Goal: Task Accomplishment & Management: Use online tool/utility

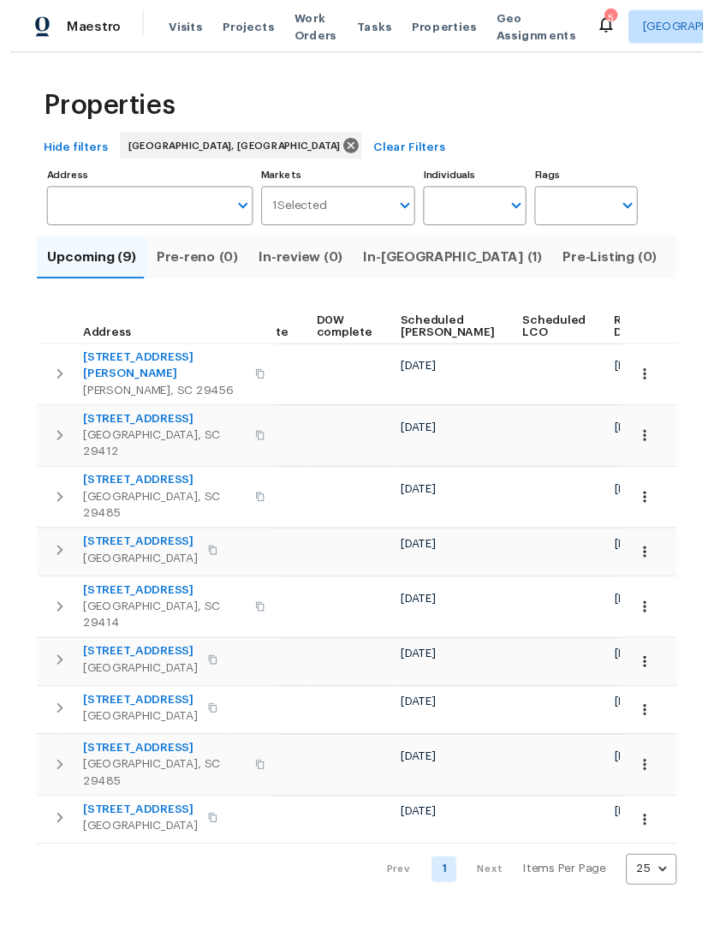
scroll to position [0, 447]
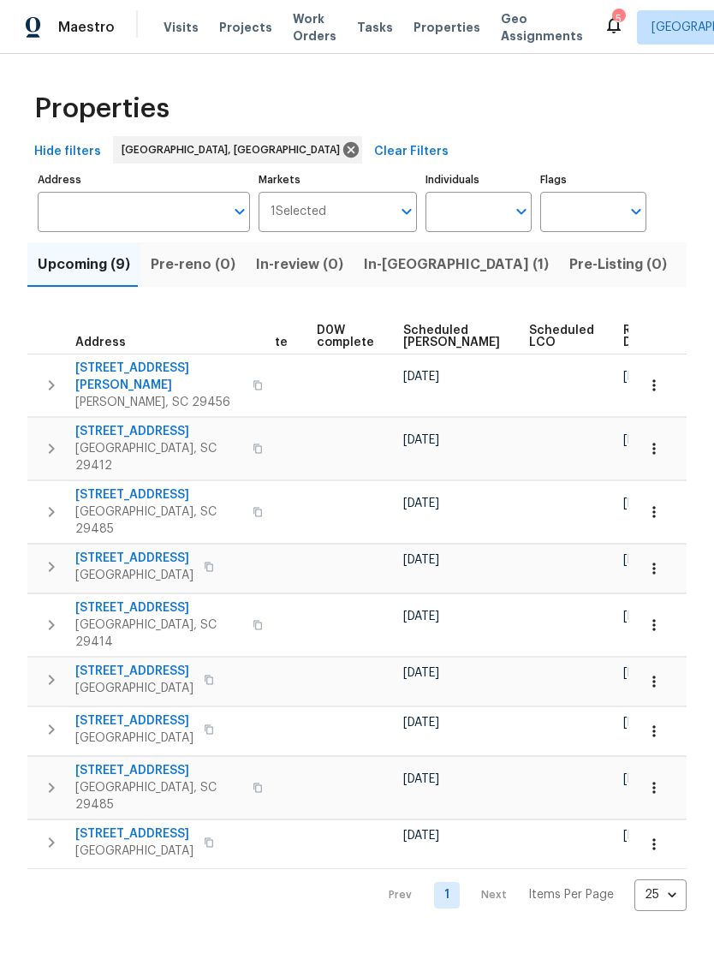
click at [652, 382] on icon "button" at bounding box center [653, 385] width 17 height 17
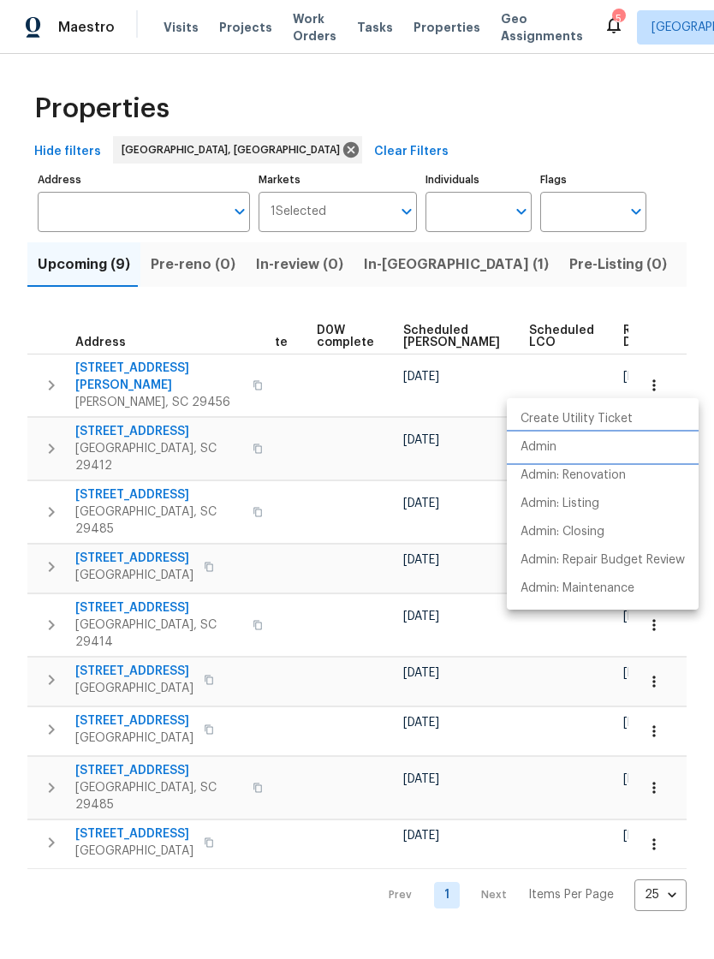
click at [547, 451] on p "Admin" at bounding box center [538, 447] width 36 height 18
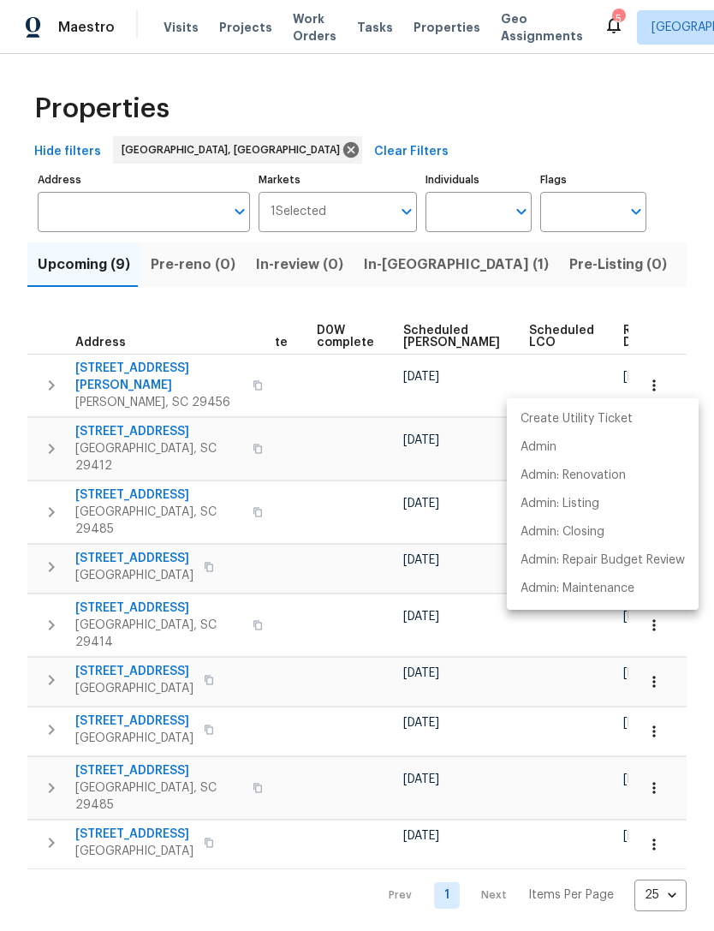
click at [294, 581] on div at bounding box center [357, 465] width 714 height 931
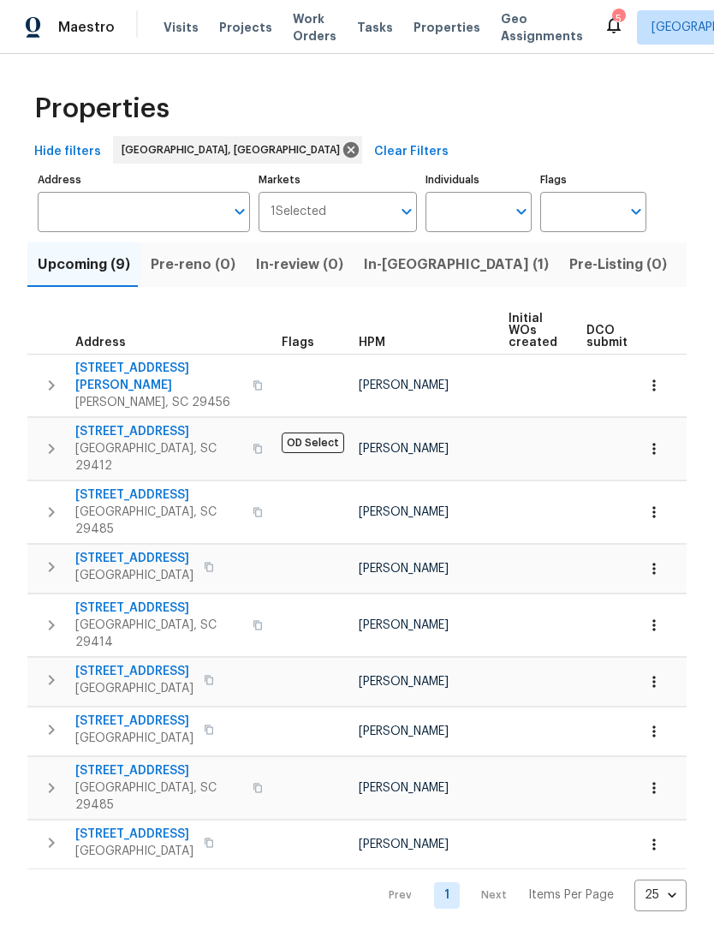
scroll to position [0, 0]
click at [162, 375] on span "303 Pembrook St" at bounding box center [158, 377] width 167 height 34
click at [149, 486] on span "105 Nottingham Ct" at bounding box center [158, 494] width 167 height 17
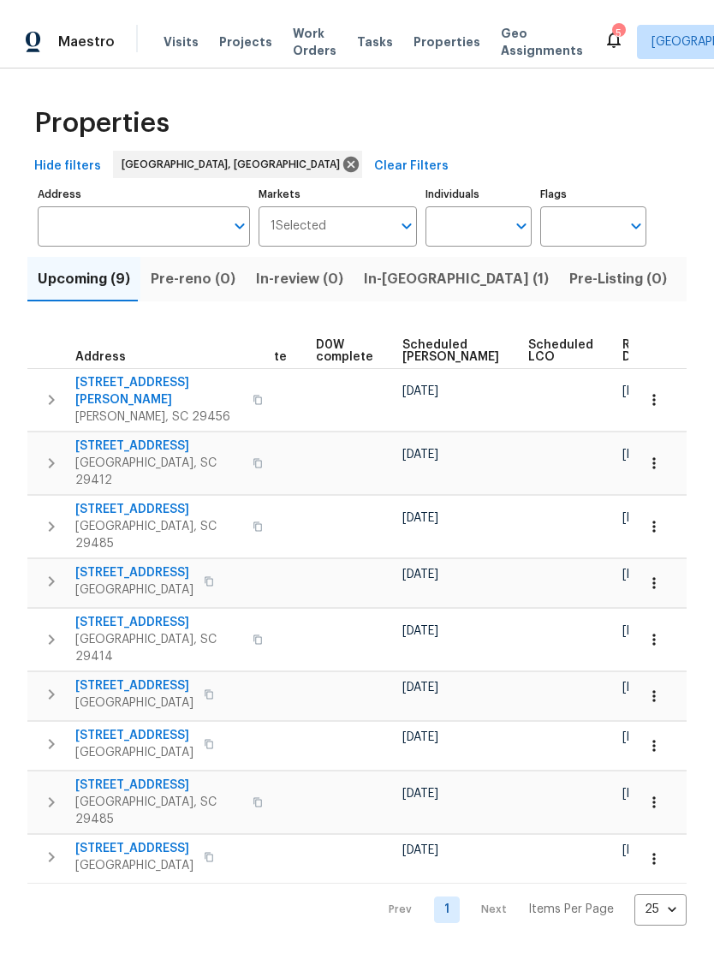
scroll to position [0, 447]
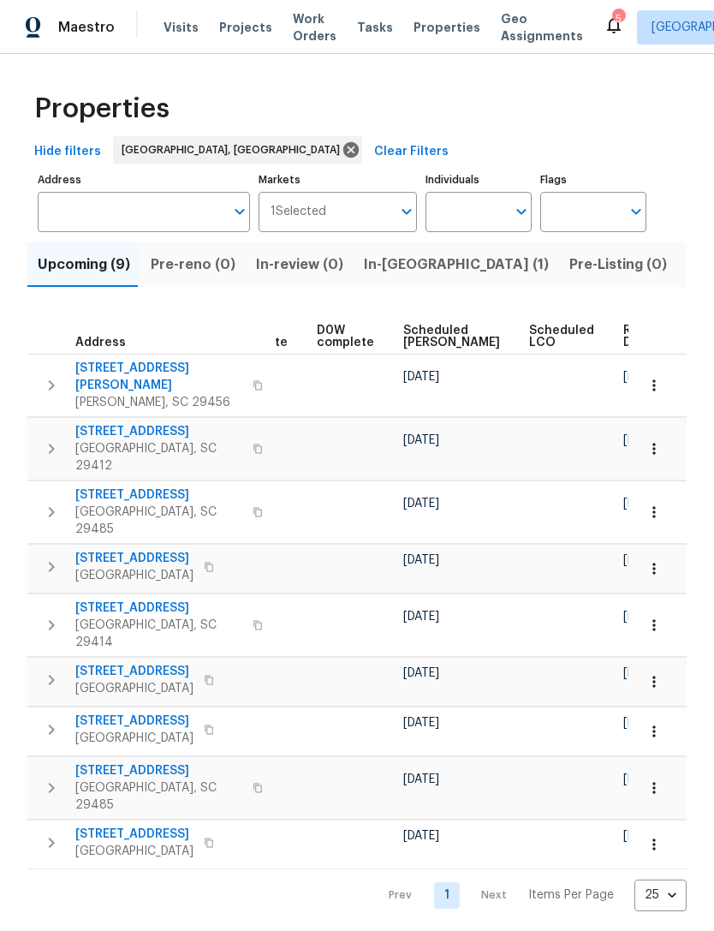
click at [654, 506] on icon "button" at bounding box center [653, 511] width 3 height 11
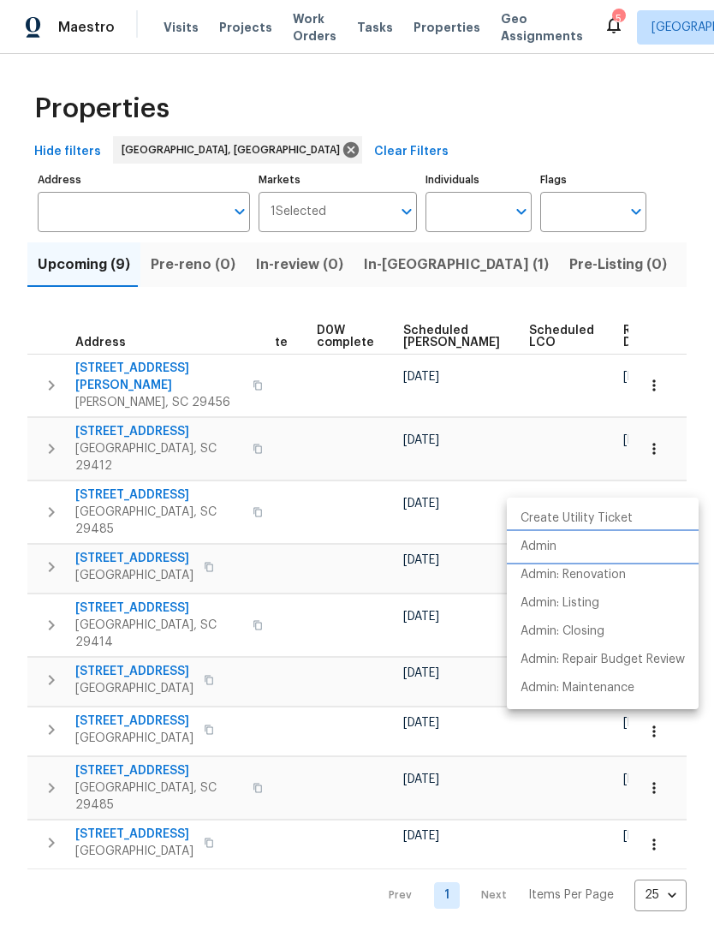
click at [550, 547] on p "Admin" at bounding box center [538, 547] width 36 height 18
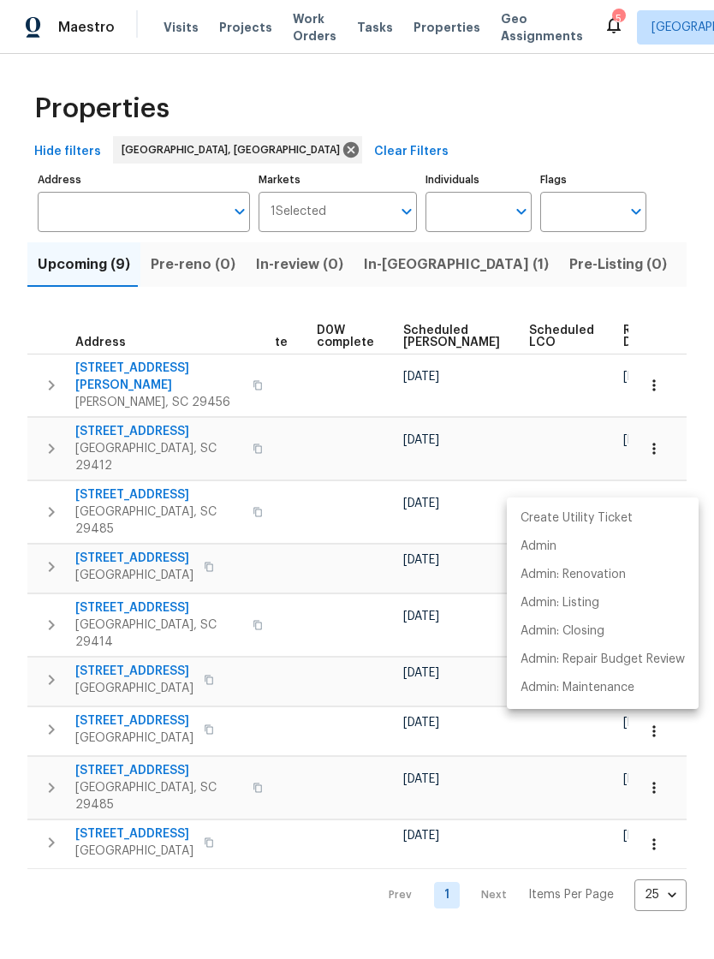
click at [242, 33] on div at bounding box center [357, 479] width 714 height 959
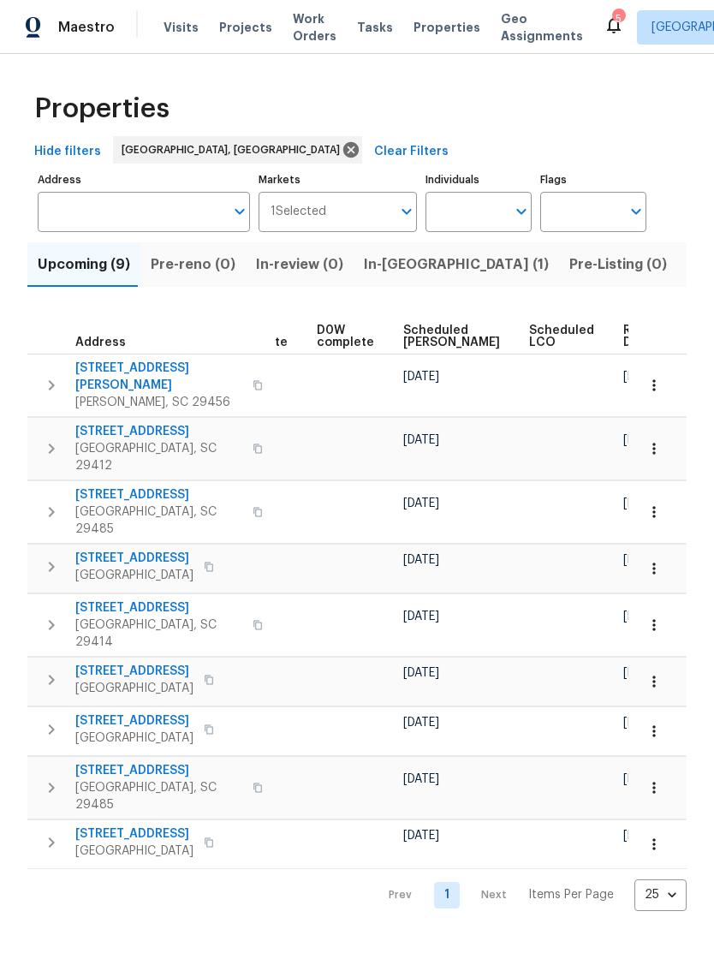
click at [425, 29] on span "Properties" at bounding box center [446, 27] width 67 height 17
click at [432, 20] on span "Properties" at bounding box center [446, 27] width 67 height 17
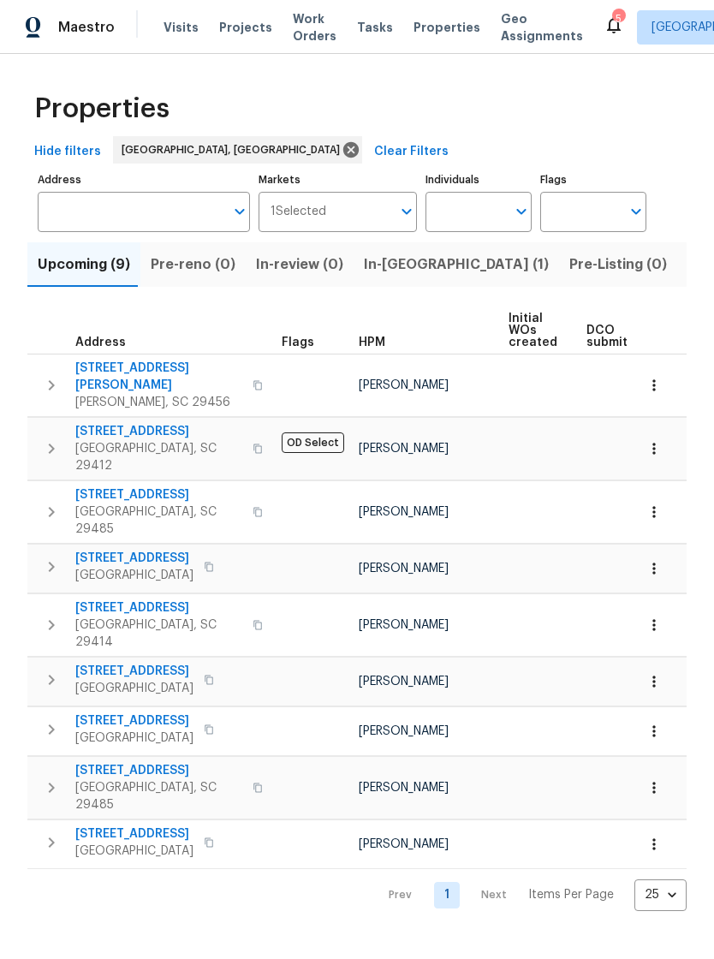
click at [170, 28] on span "Visits" at bounding box center [181, 27] width 35 height 17
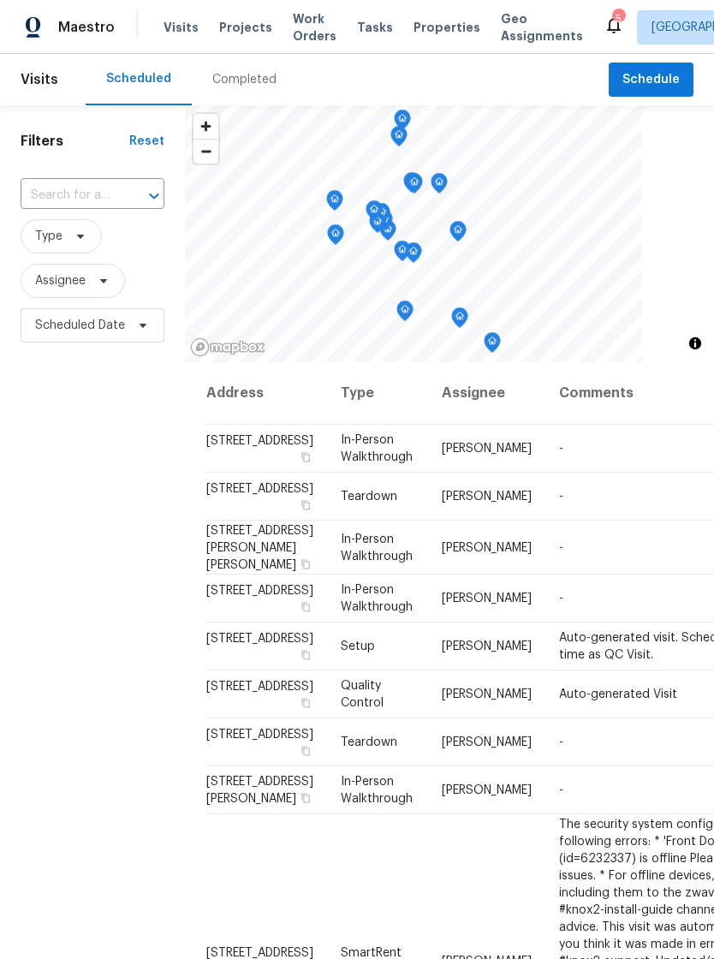
click at [422, 31] on span "Properties" at bounding box center [446, 27] width 67 height 17
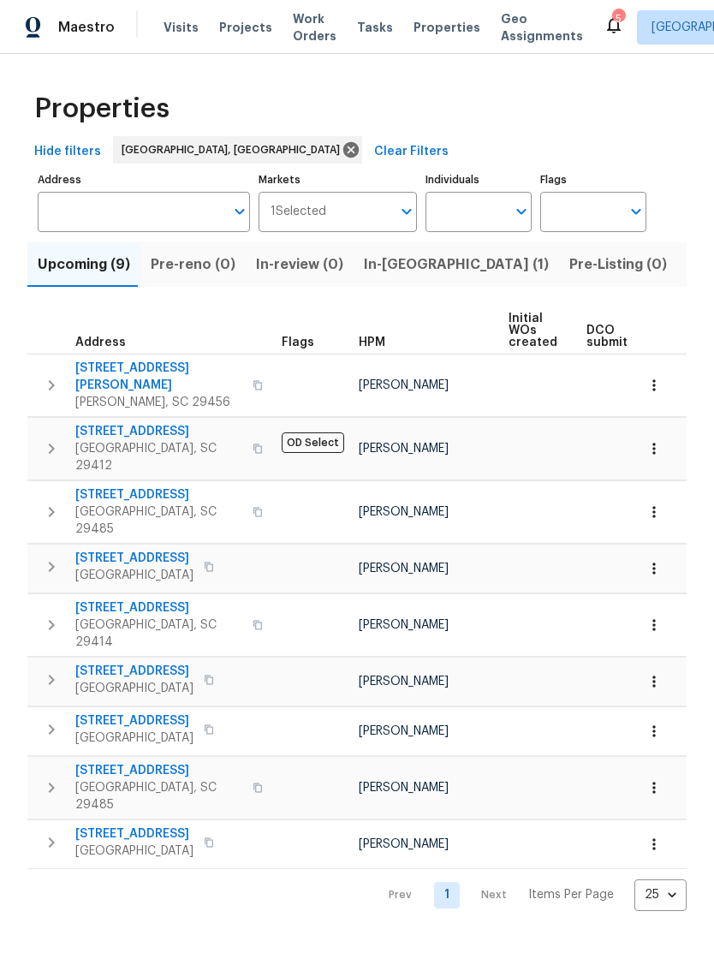
click at [155, 486] on span "105 Nottingham Ct" at bounding box center [158, 494] width 167 height 17
click at [612, 22] on div "5" at bounding box center [618, 18] width 12 height 17
click at [566, 27] on div "Visits Projects Work Orders Tasks Properties Geo Assignments" at bounding box center [384, 27] width 440 height 34
click at [607, 24] on icon at bounding box center [614, 25] width 14 height 17
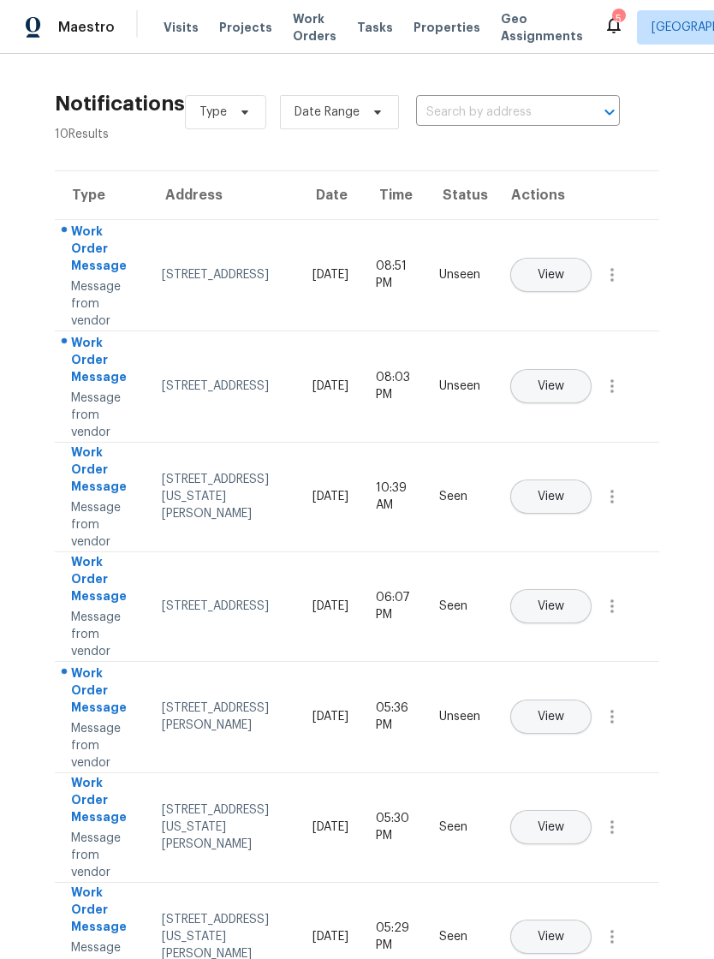
click at [413, 19] on span "Properties" at bounding box center [446, 27] width 67 height 17
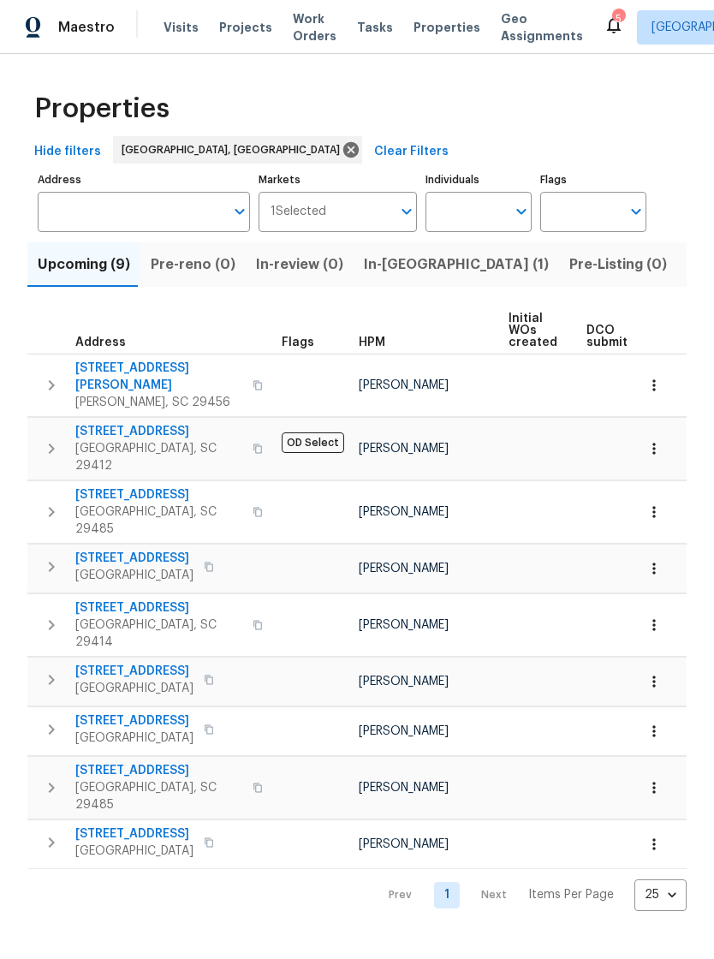
click at [144, 371] on span "303 Pembrook St" at bounding box center [158, 377] width 167 height 34
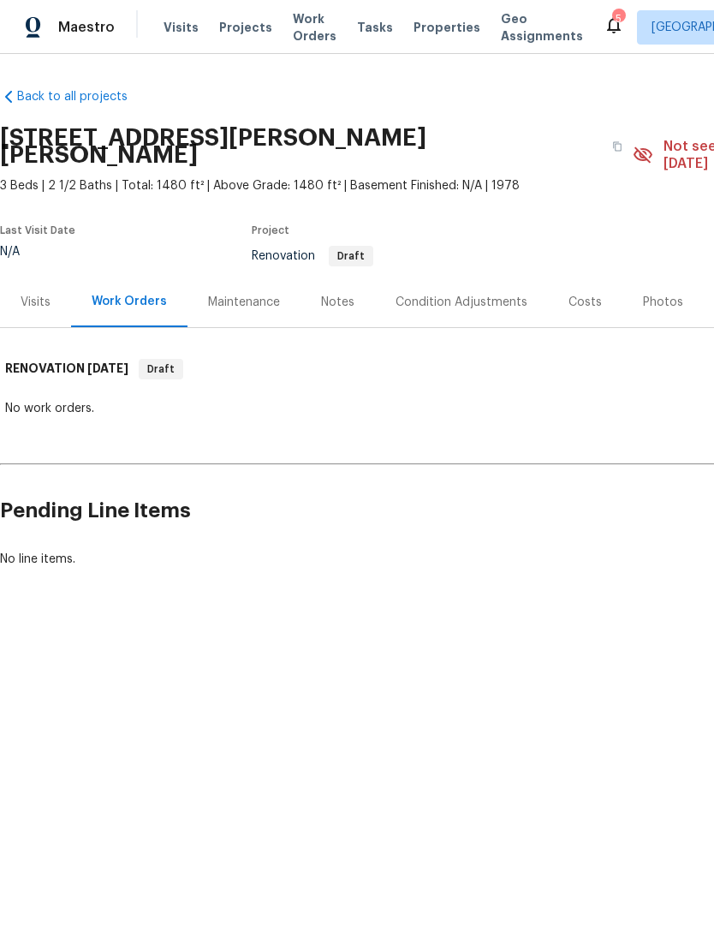
click at [570, 294] on div "Costs" at bounding box center [584, 302] width 33 height 17
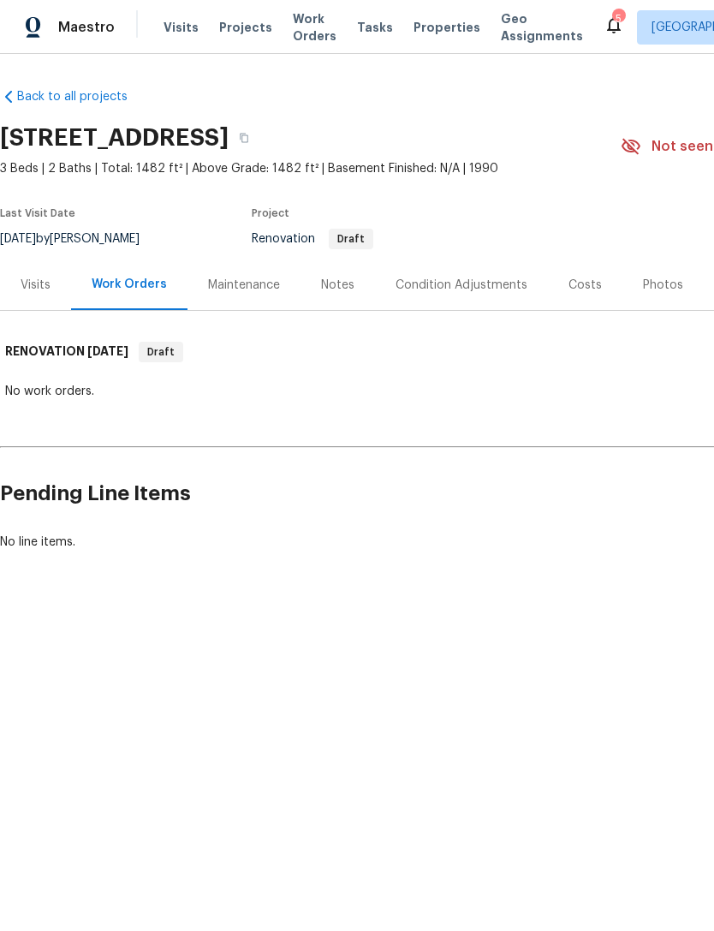
click at [582, 294] on div "Costs" at bounding box center [585, 284] width 74 height 51
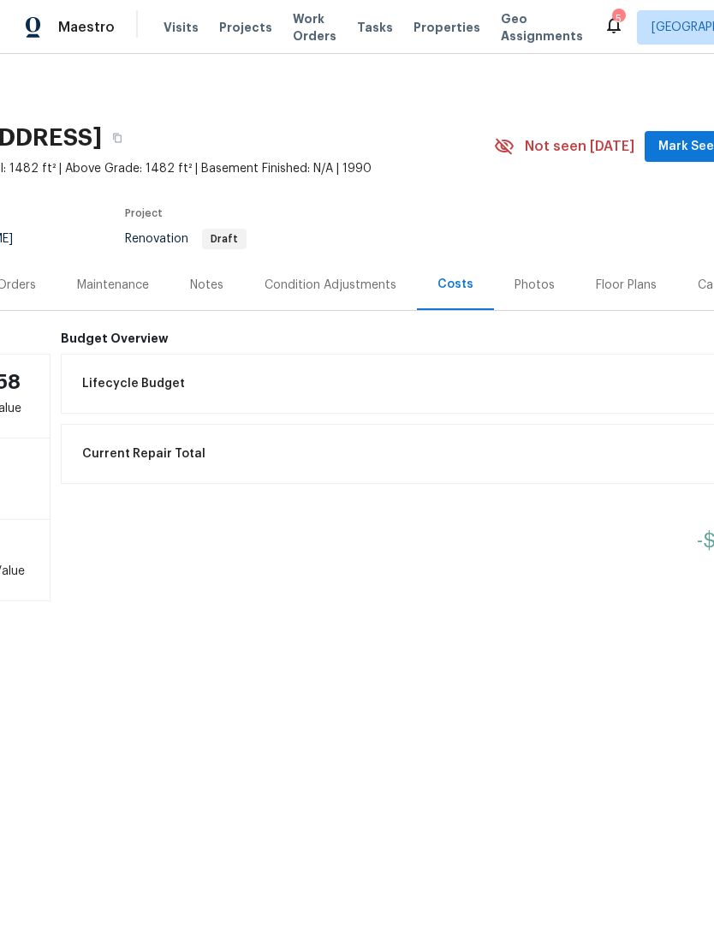
scroll to position [0, 128]
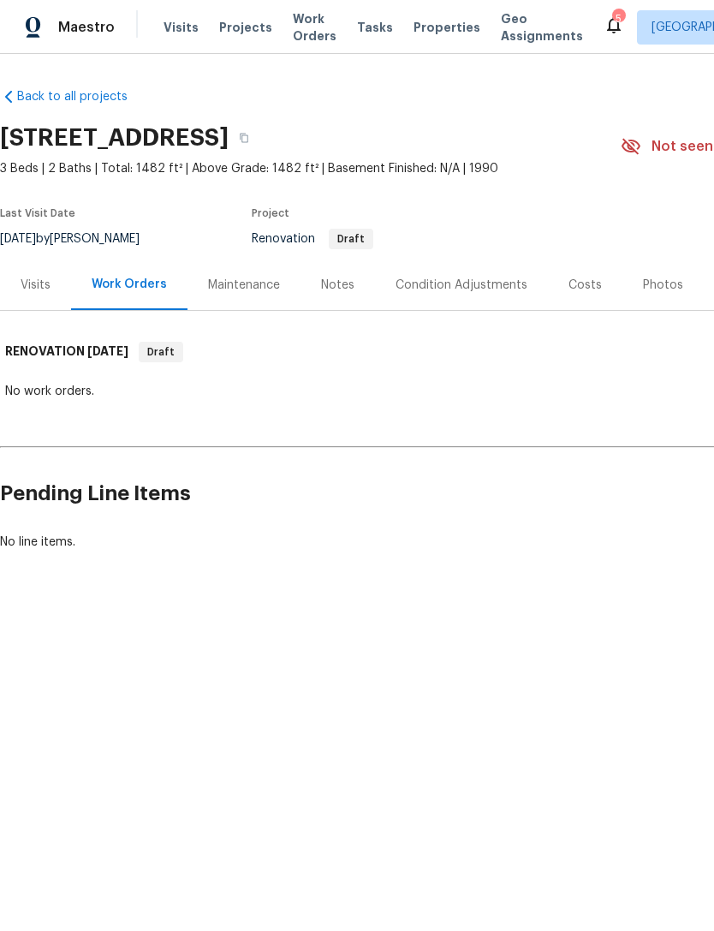
click at [590, 288] on div "Costs" at bounding box center [584, 285] width 33 height 17
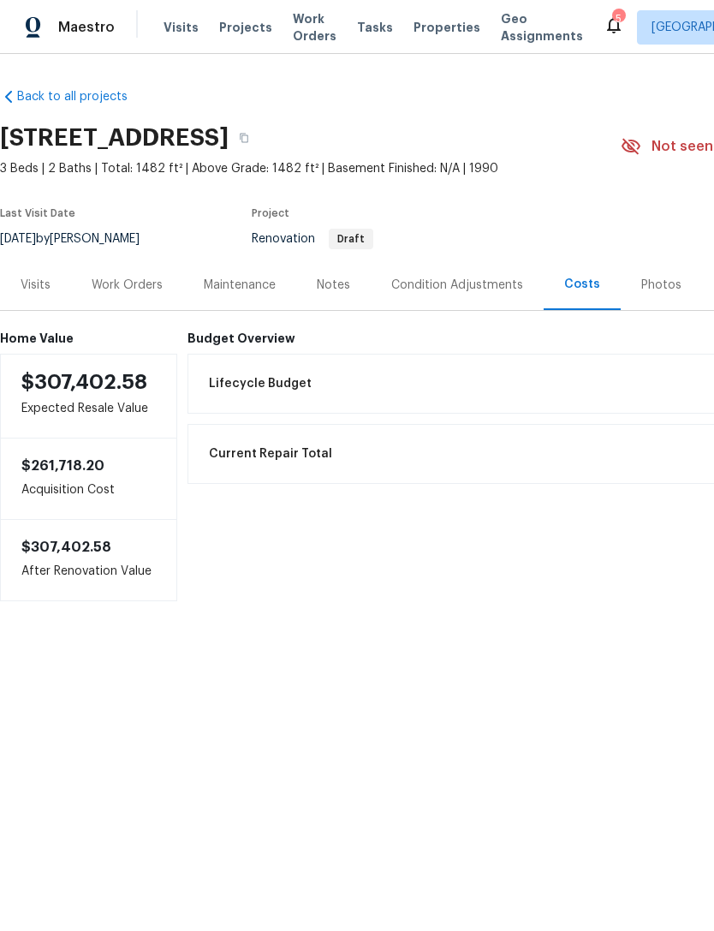
click at [420, 21] on span "Properties" at bounding box center [446, 27] width 67 height 17
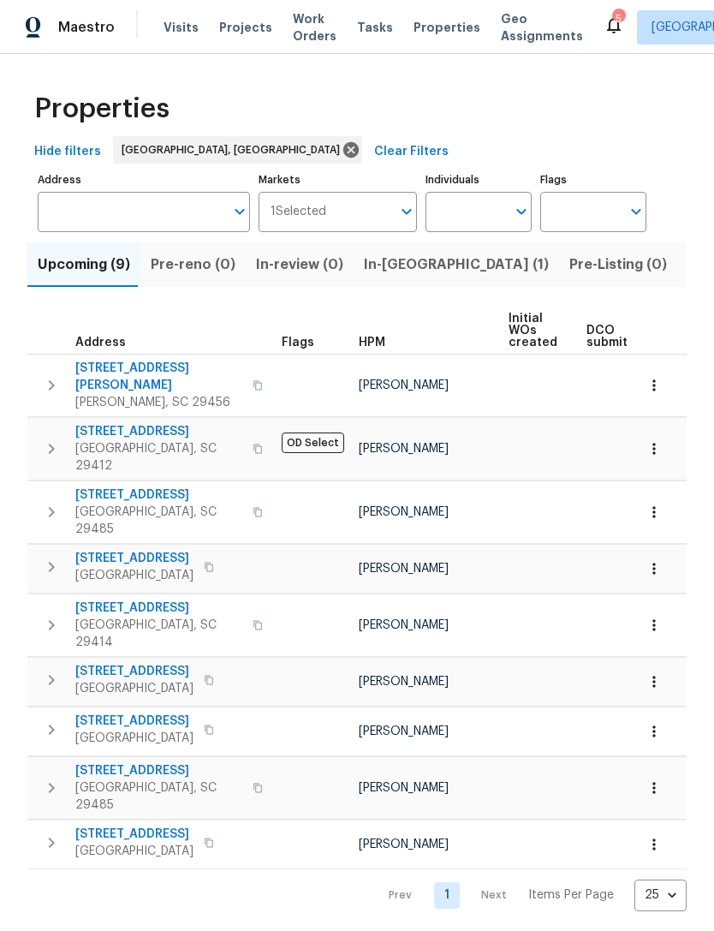
click at [98, 550] on span "[STREET_ADDRESS]" at bounding box center [134, 558] width 118 height 17
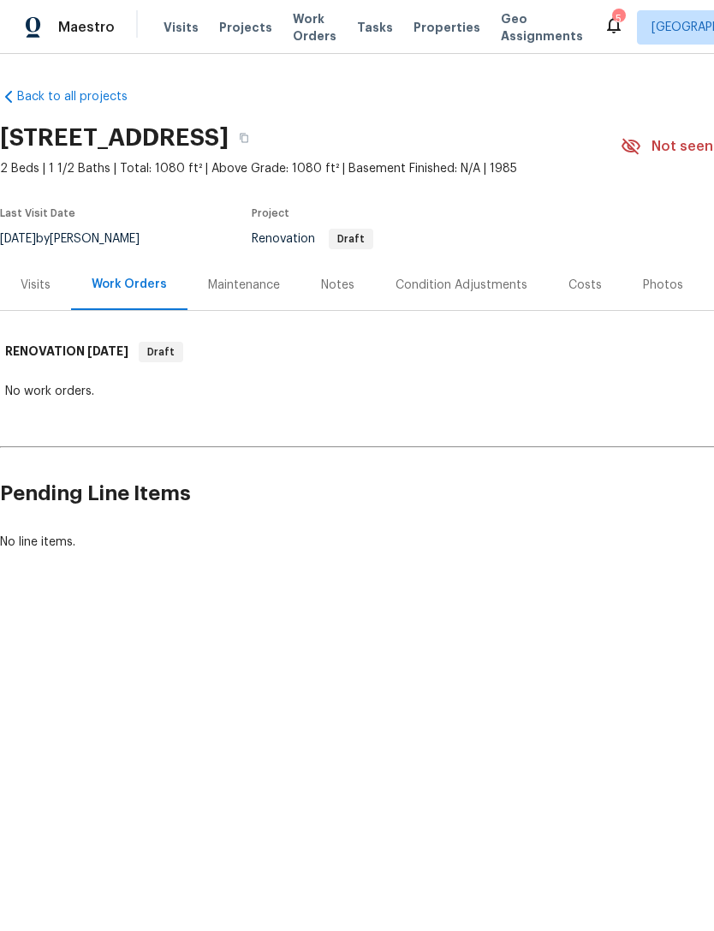
click at [572, 287] on div "Costs" at bounding box center [584, 285] width 33 height 17
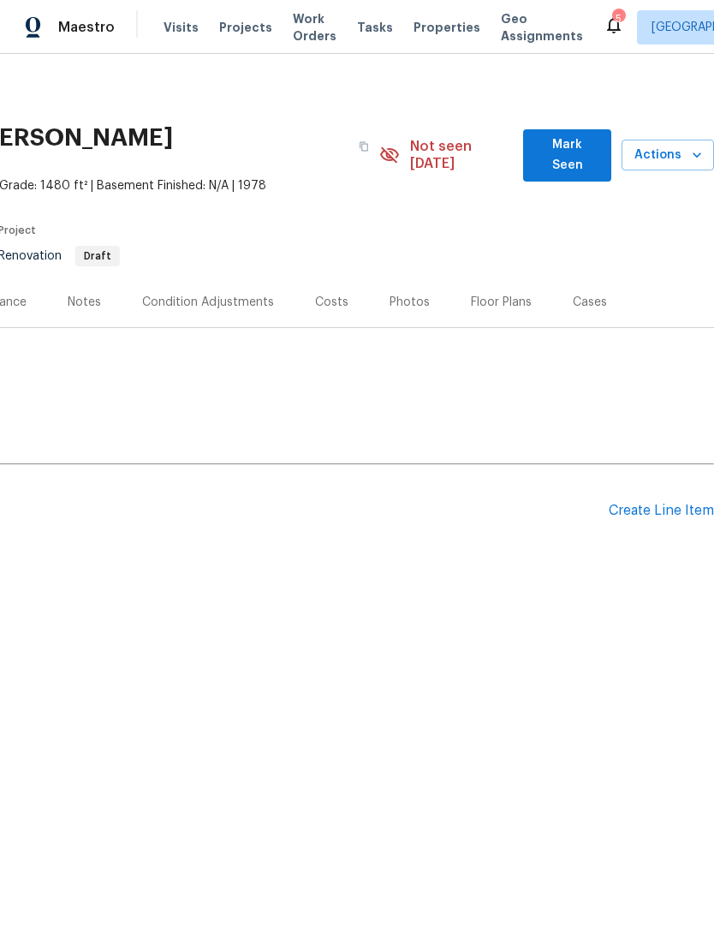
scroll to position [0, 253]
click at [333, 294] on div "Costs" at bounding box center [331, 302] width 33 height 17
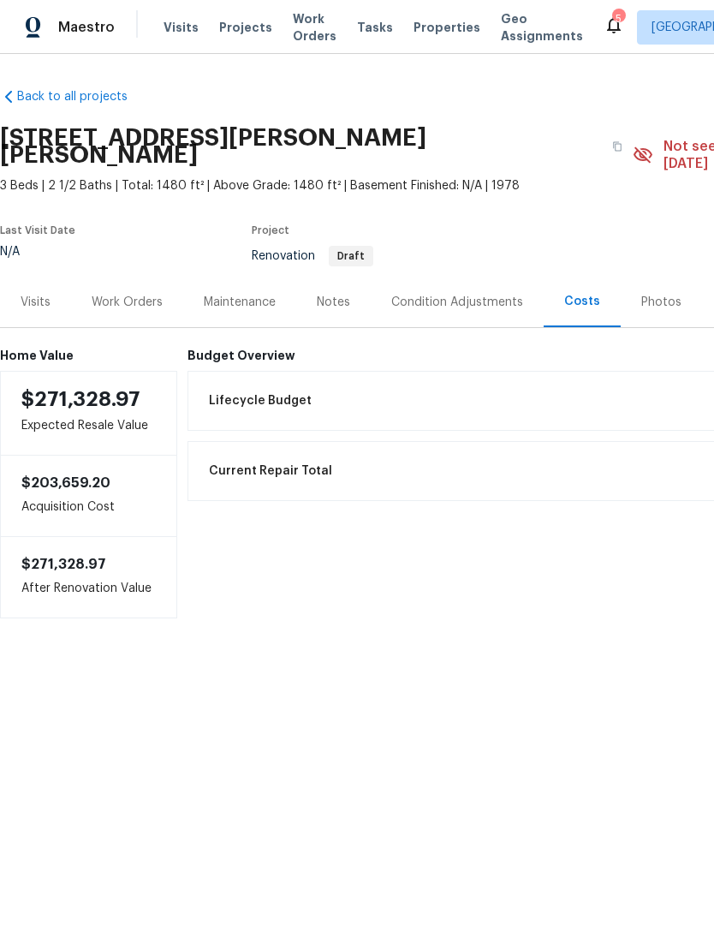
click at [130, 294] on div "Work Orders" at bounding box center [127, 302] width 71 height 17
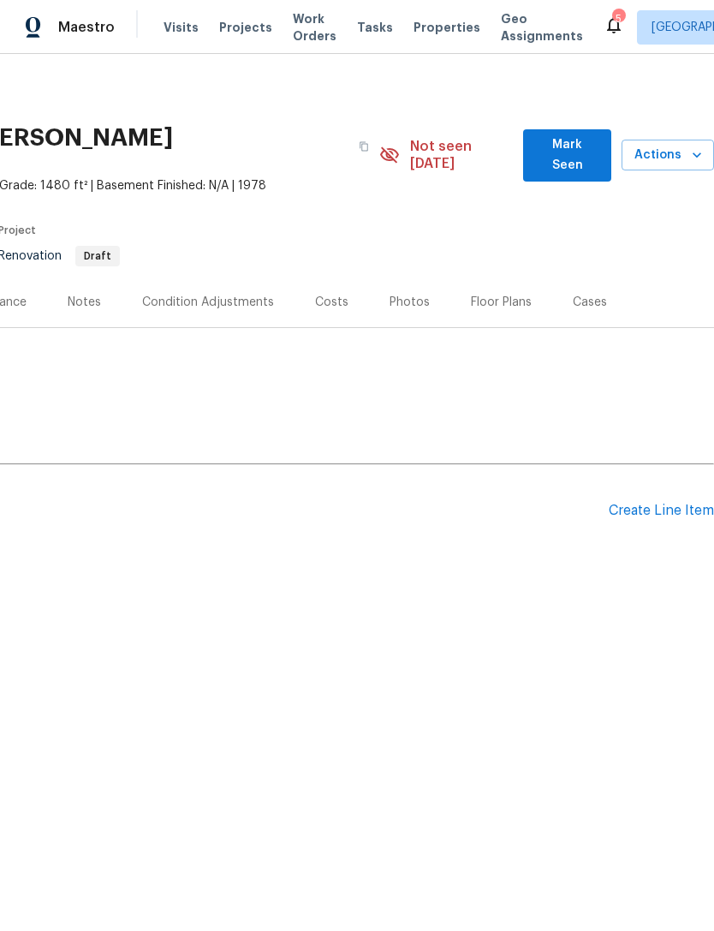
scroll to position [0, 253]
click at [657, 503] on div "Create Line Item" at bounding box center [661, 511] width 105 height 16
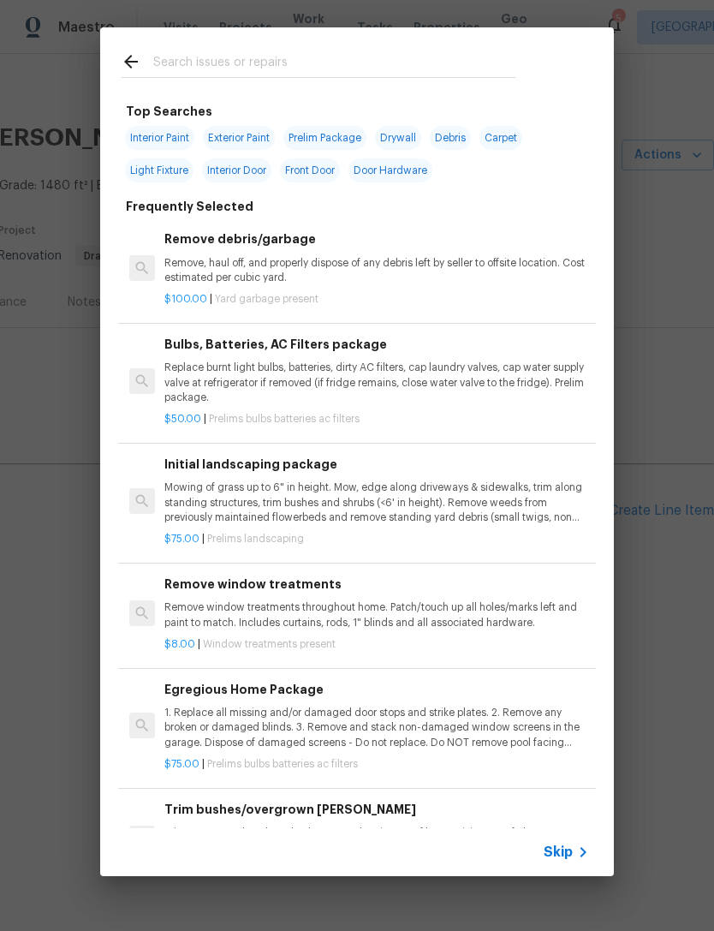
click at [270, 61] on input "text" at bounding box center [334, 64] width 363 height 26
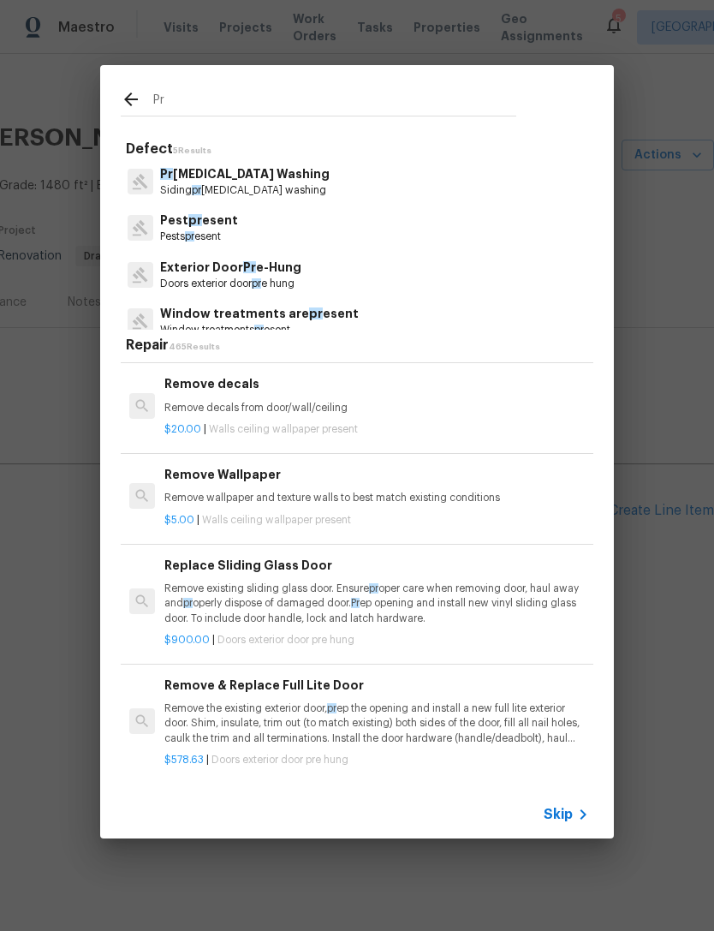
scroll to position [1950, 0]
type input "P"
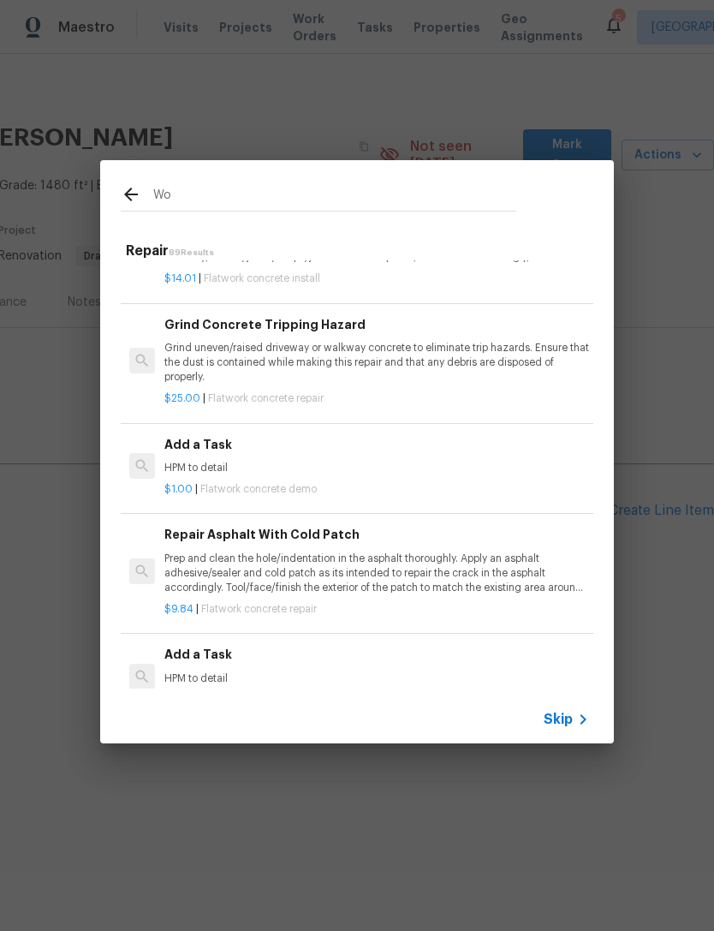
scroll to position [842, -1]
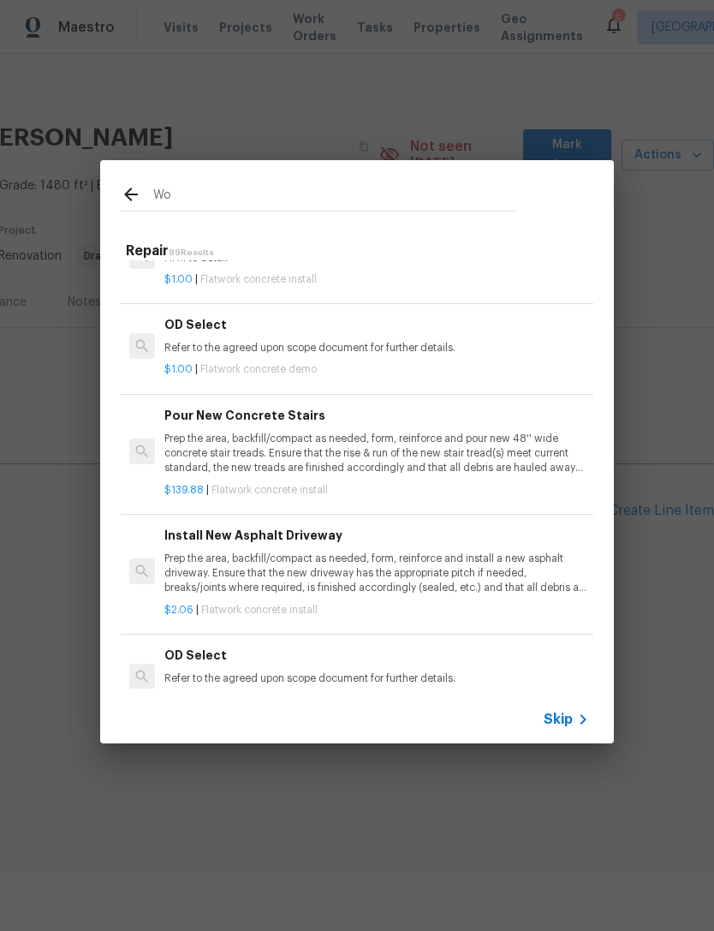
type input "Wo"
click at [662, 281] on div "Wo Repair 89 Results Cut/Demo Asphalt Prep, mask/dust containment, saw cut and …" at bounding box center [357, 451] width 714 height 903
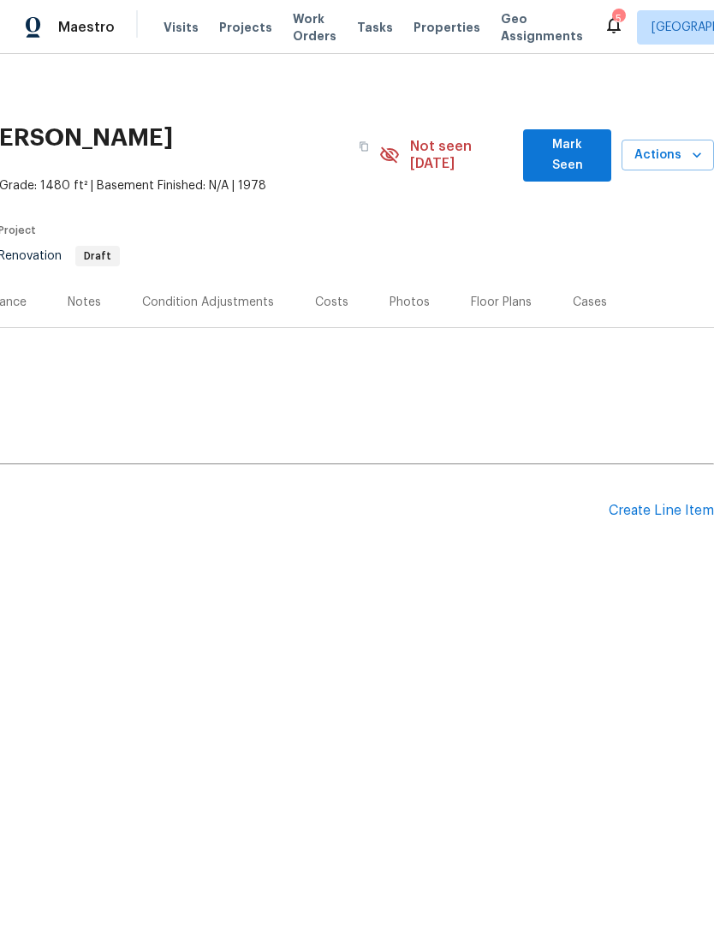
scroll to position [1200, 0]
click at [413, 25] on span "Properties" at bounding box center [446, 27] width 67 height 17
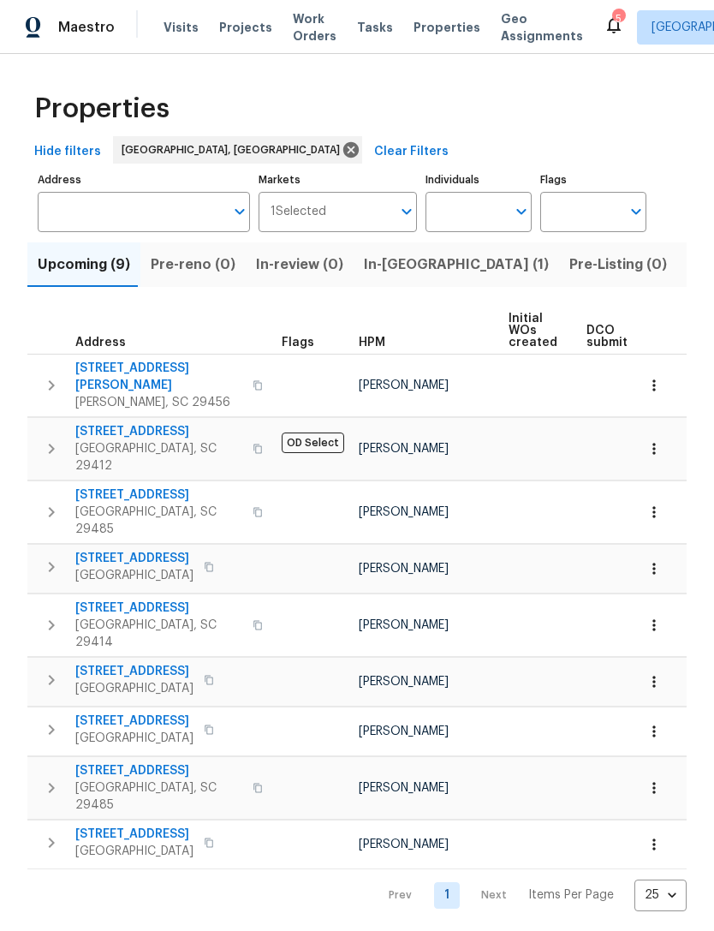
click at [395, 274] on span "In-reno (1)" at bounding box center [456, 265] width 185 height 24
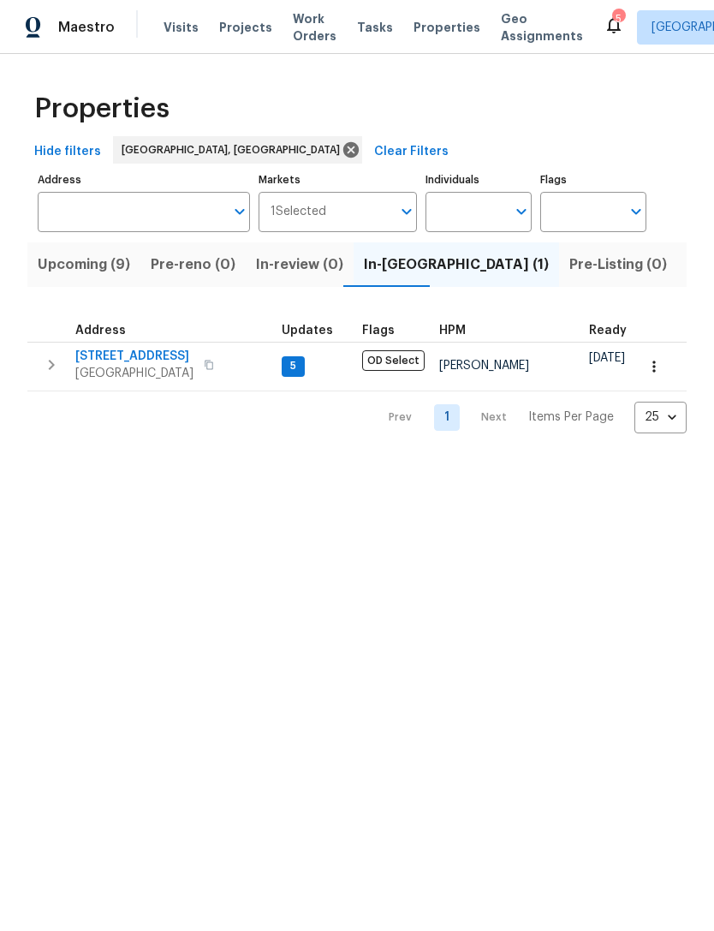
click at [176, 368] on span "North Charleston, SC 29418" at bounding box center [134, 373] width 118 height 17
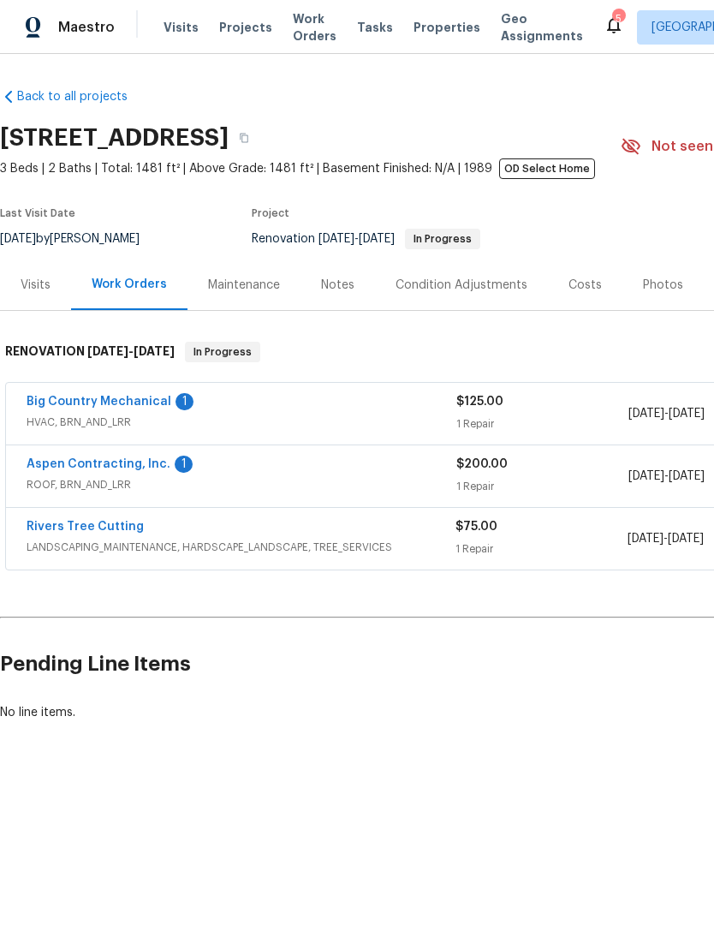
click at [137, 282] on div "Work Orders" at bounding box center [129, 284] width 75 height 17
click at [299, 35] on span "Work Orders" at bounding box center [315, 27] width 44 height 34
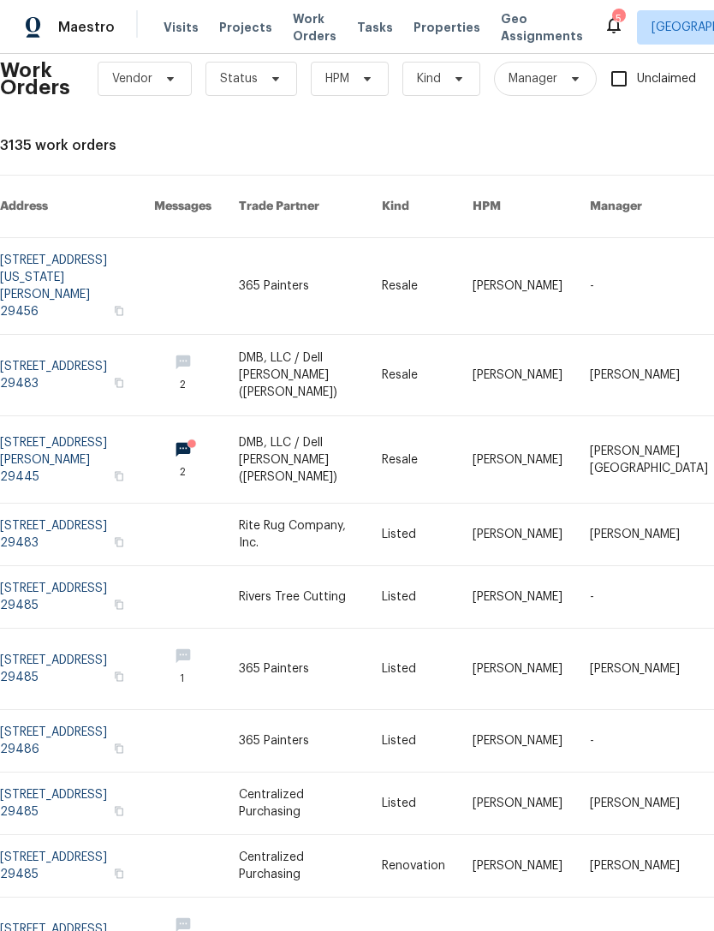
scroll to position [26, 0]
click at [95, 417] on link at bounding box center [77, 460] width 154 height 86
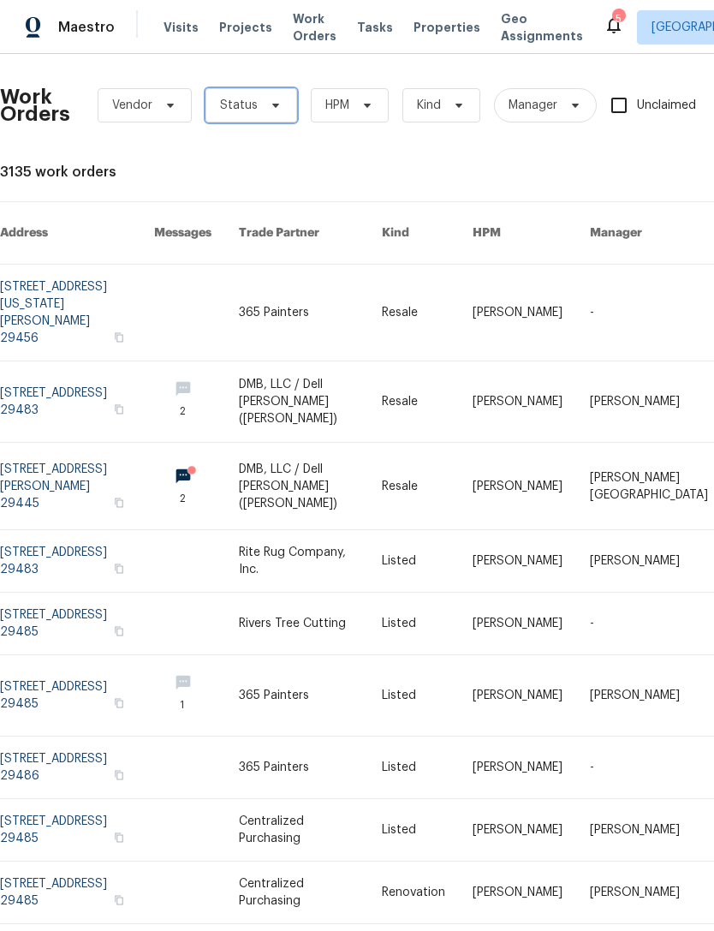
click at [269, 102] on icon at bounding box center [276, 105] width 14 height 14
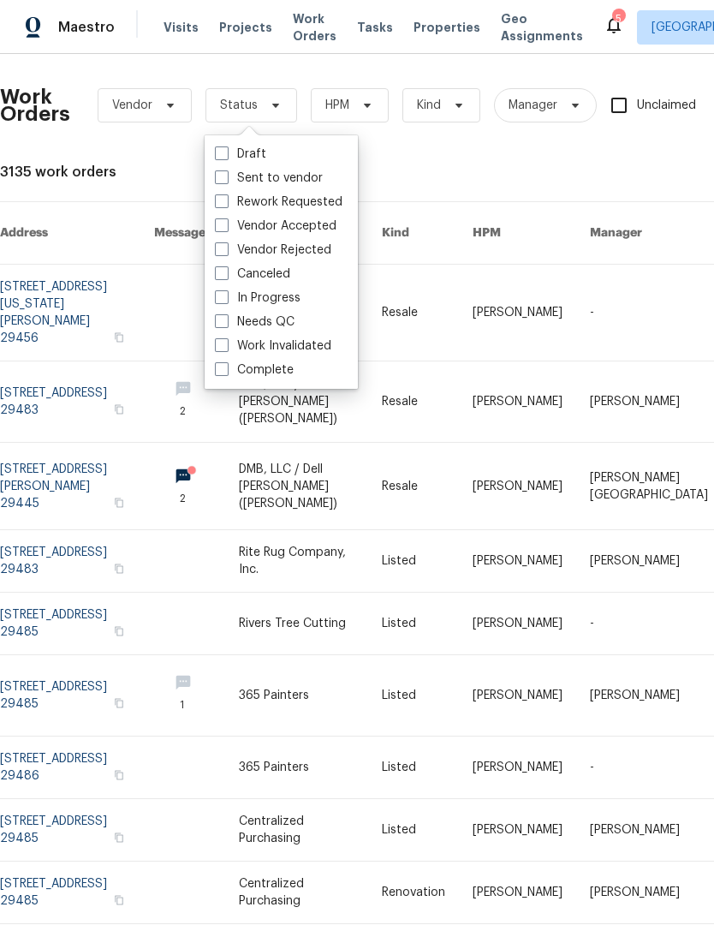
click at [224, 376] on label "Complete" at bounding box center [254, 369] width 79 height 17
click at [224, 372] on input "Complete" at bounding box center [220, 366] width 11 height 11
checkbox input "true"
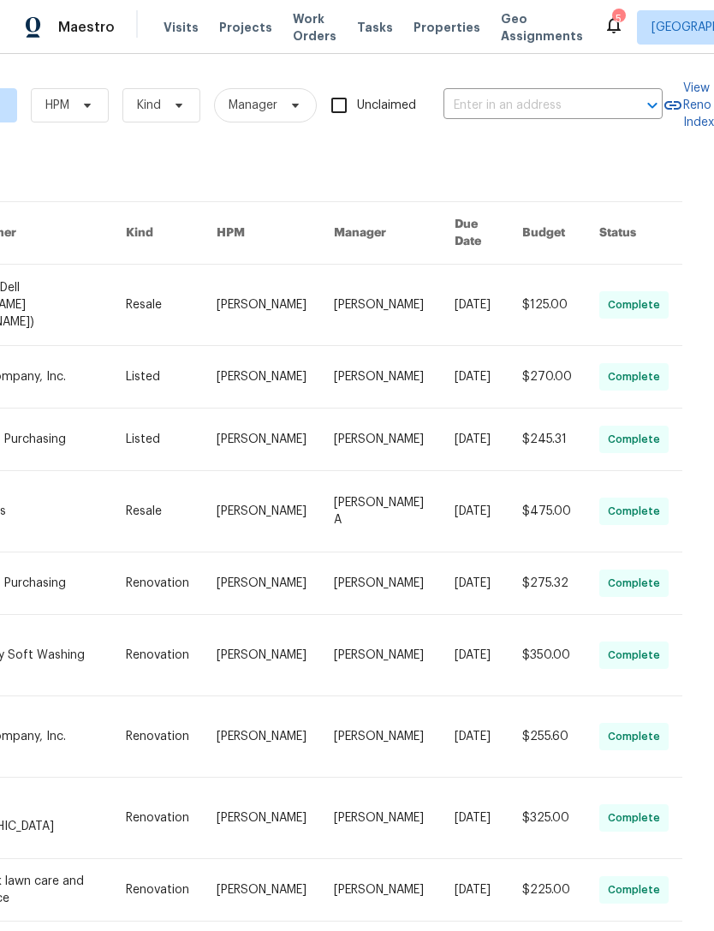
scroll to position [0, 301]
click at [418, 27] on span "Properties" at bounding box center [446, 27] width 67 height 17
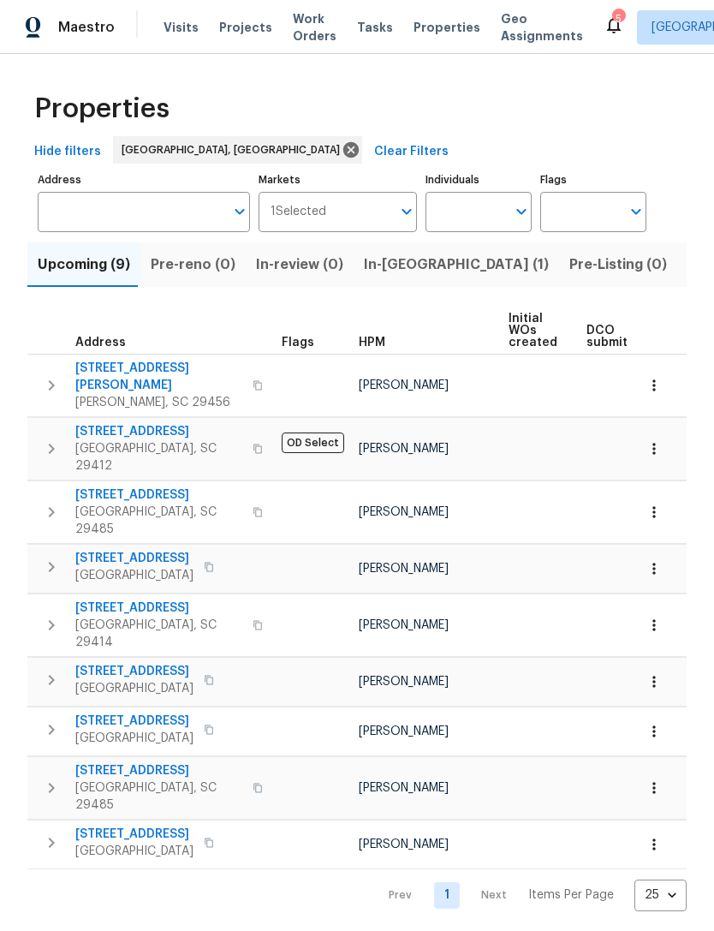
click at [158, 370] on span "303 Pembrook St" at bounding box center [158, 377] width 167 height 34
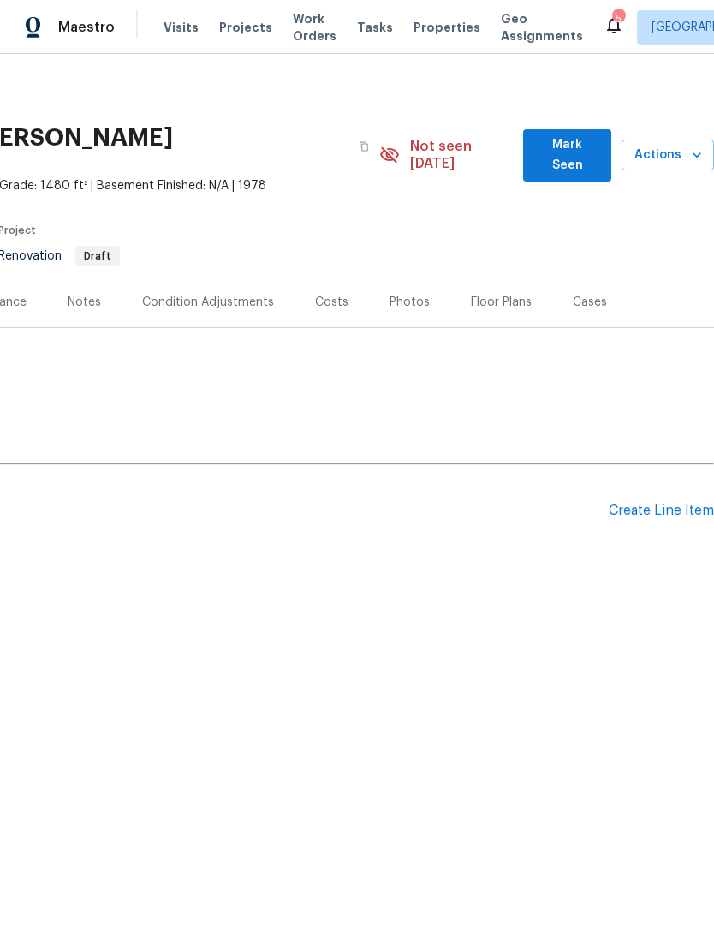
scroll to position [0, 253]
click at [651, 503] on div "Create Line Item" at bounding box center [661, 511] width 105 height 16
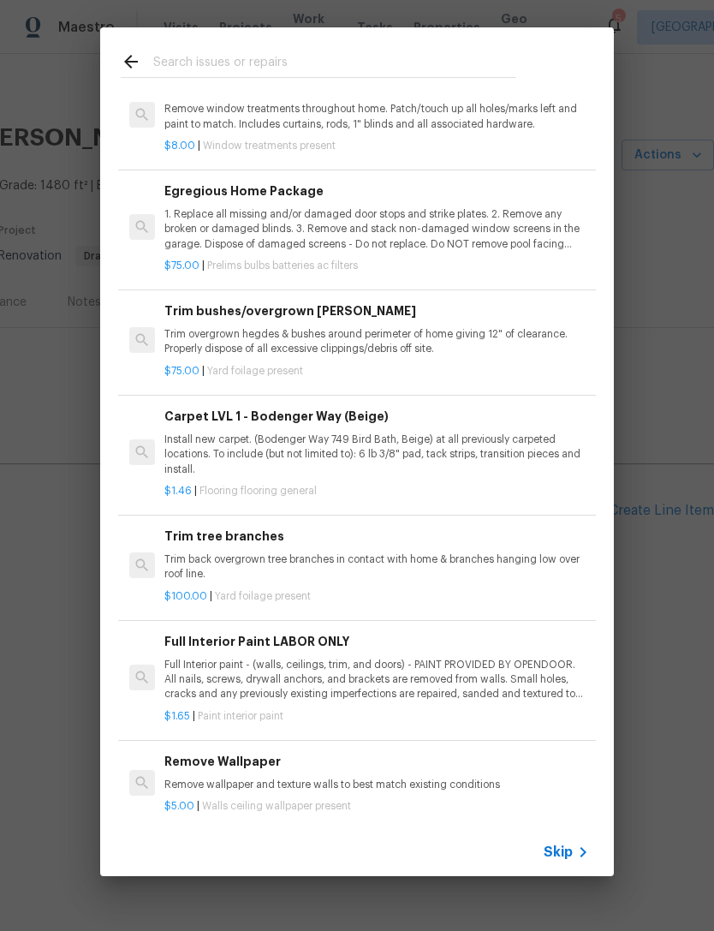
scroll to position [497, 0]
click at [572, 848] on span "Skip" at bounding box center [558, 851] width 29 height 17
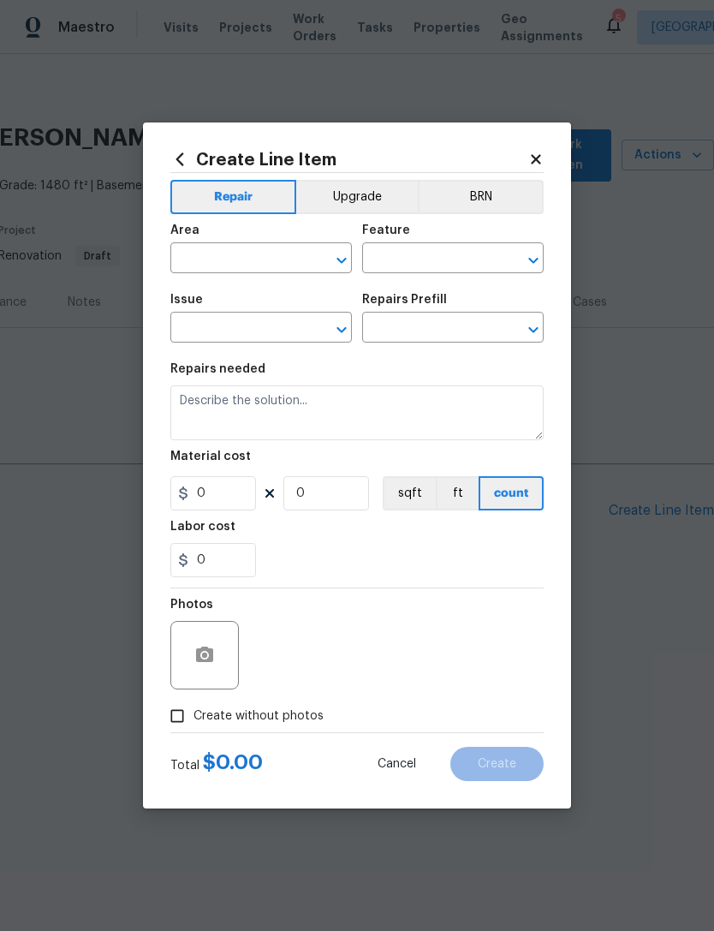
click at [256, 249] on input "text" at bounding box center [237, 260] width 134 height 27
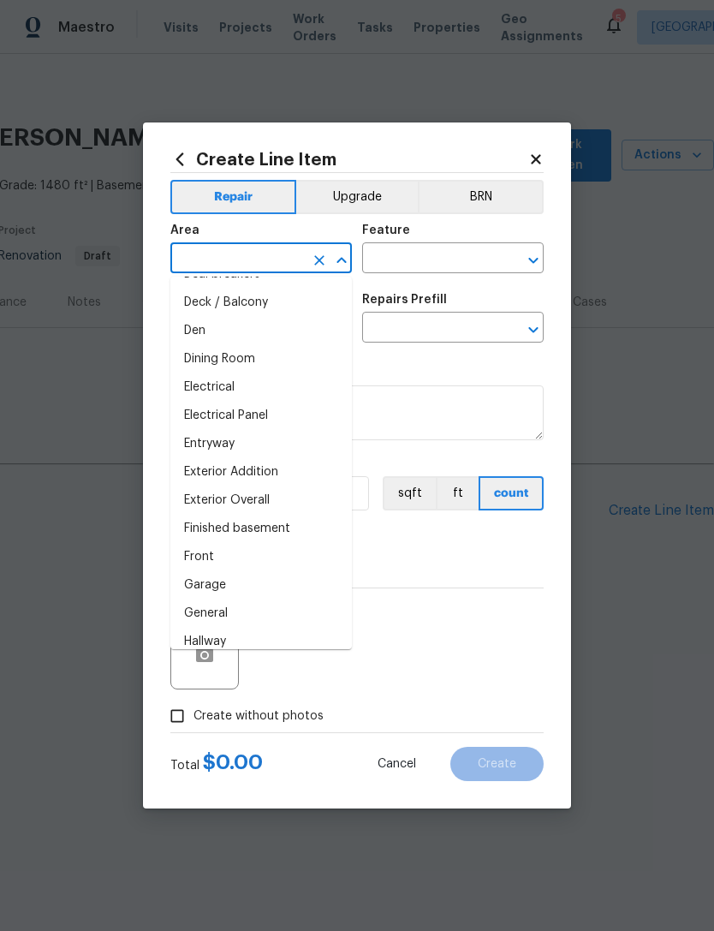
scroll to position [284, 0]
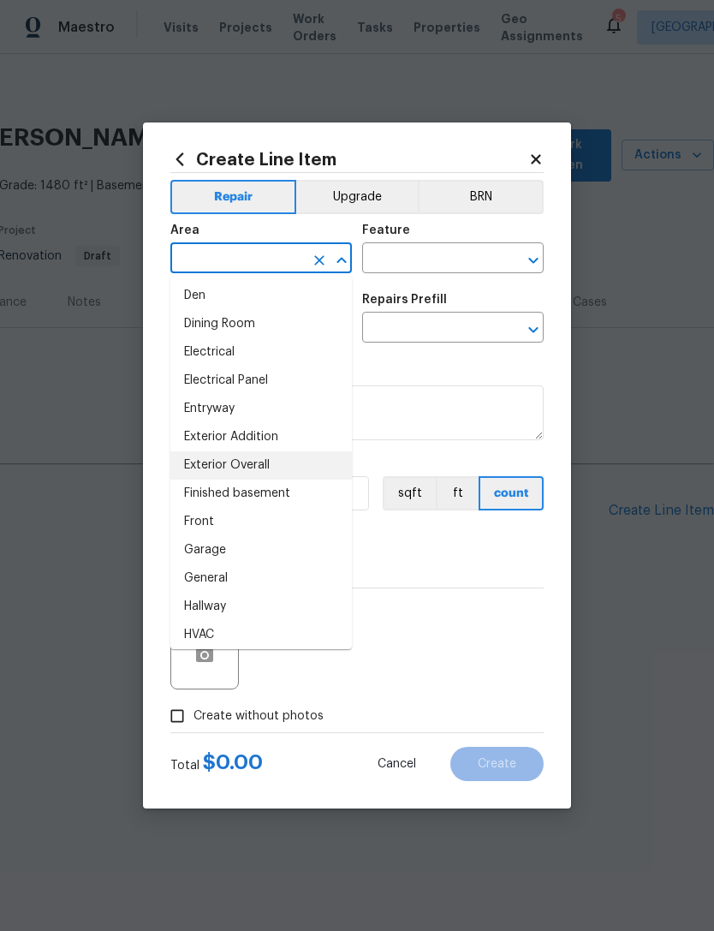
click at [282, 457] on li "Exterior Overall" at bounding box center [260, 465] width 181 height 28
type input "Exterior Overall"
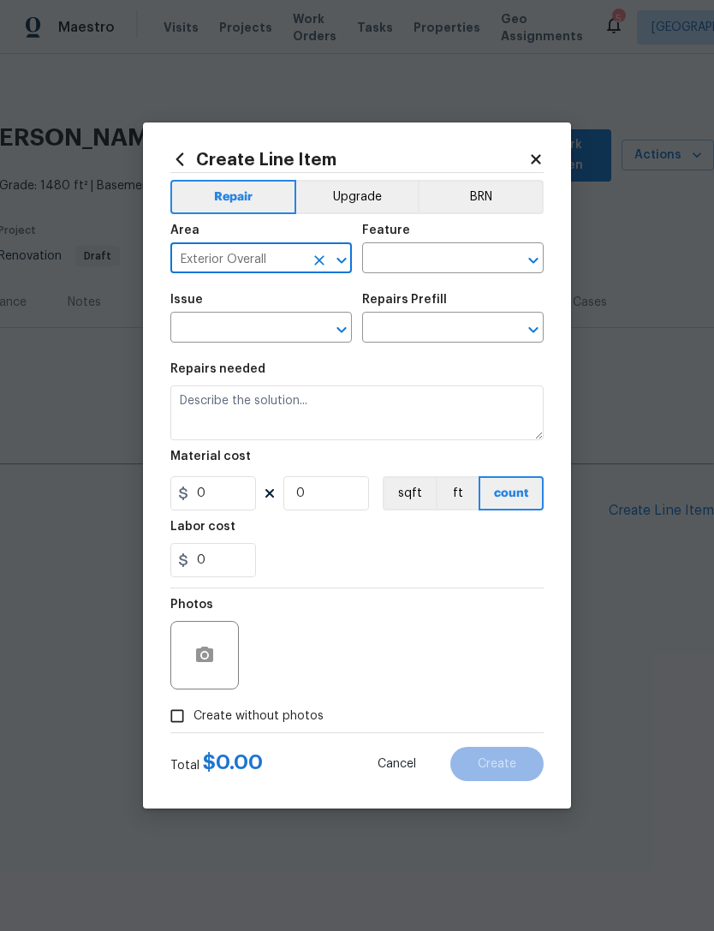
click at [259, 324] on input "text" at bounding box center [237, 329] width 134 height 27
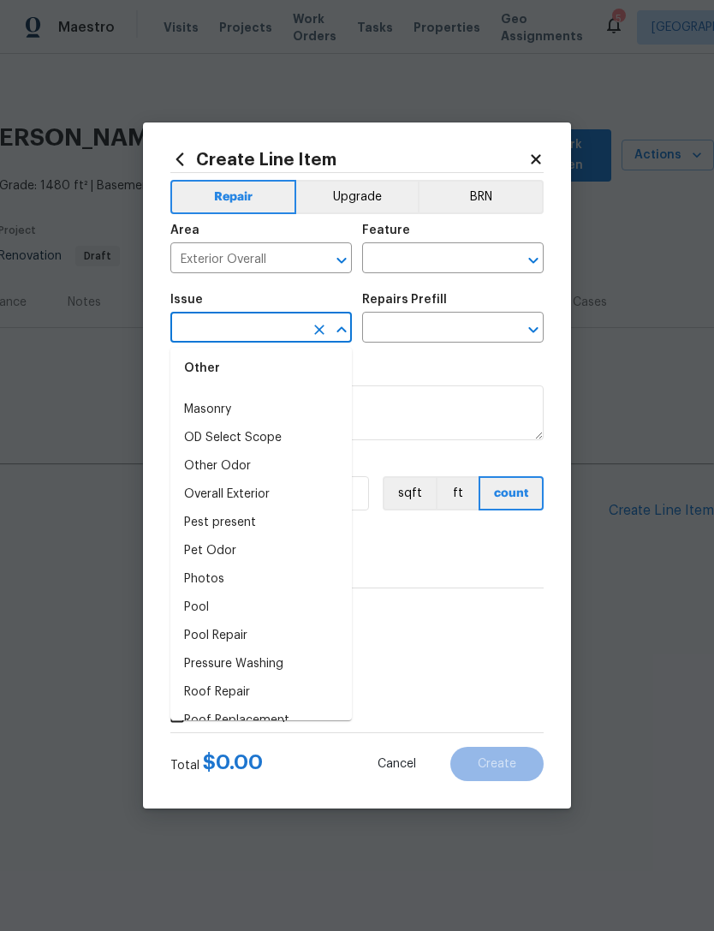
scroll to position [1885, 0]
click at [268, 483] on li "Overall Exterior" at bounding box center [260, 492] width 181 height 28
type input "Overall Exterior"
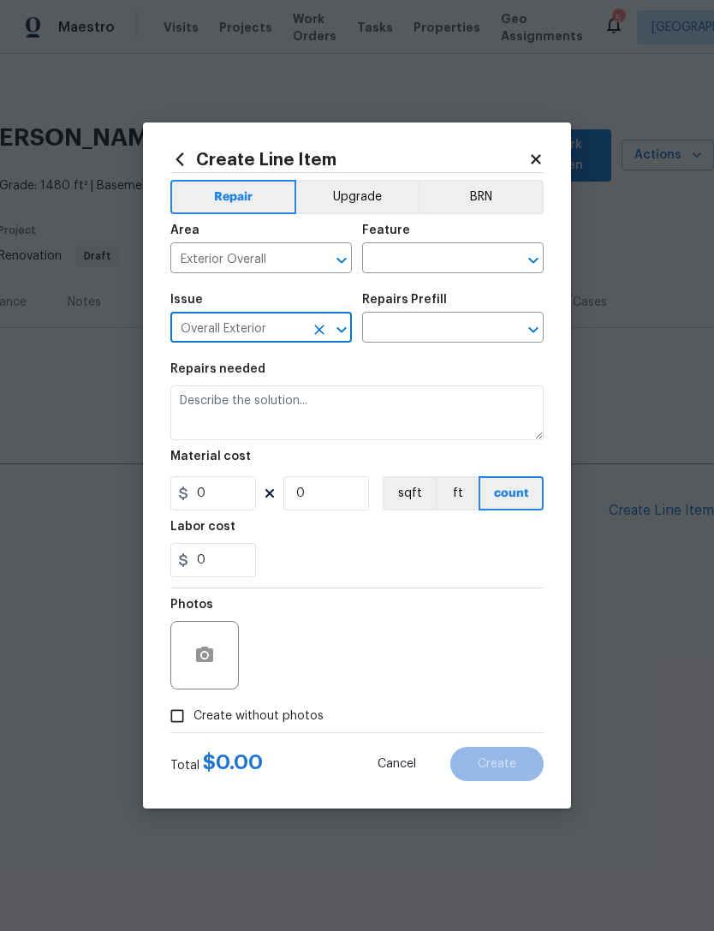
click at [443, 262] on input "text" at bounding box center [429, 260] width 134 height 27
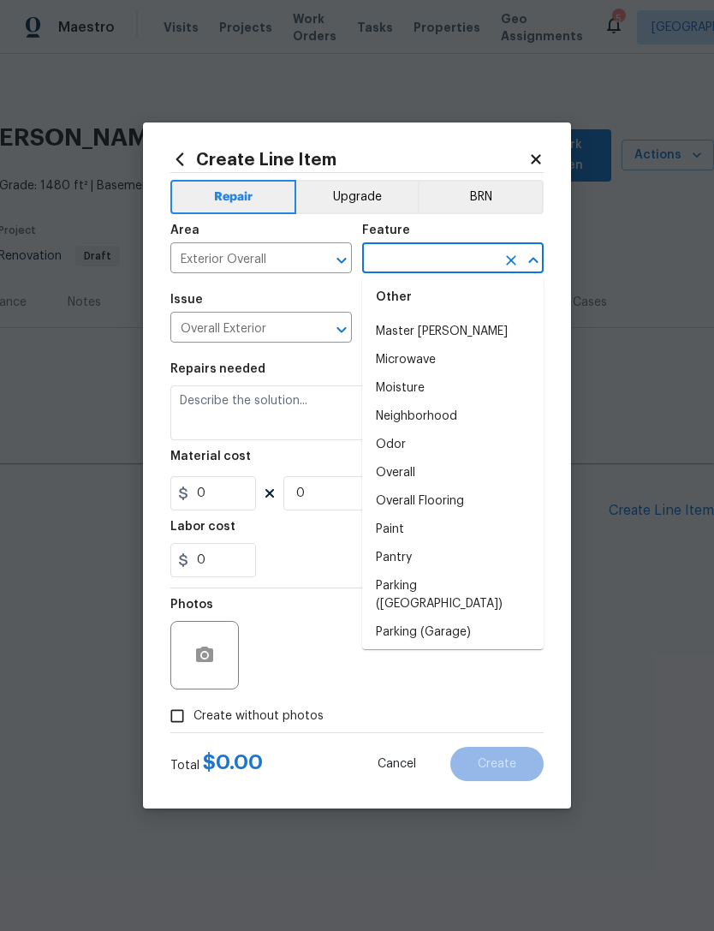
scroll to position [2784, 0]
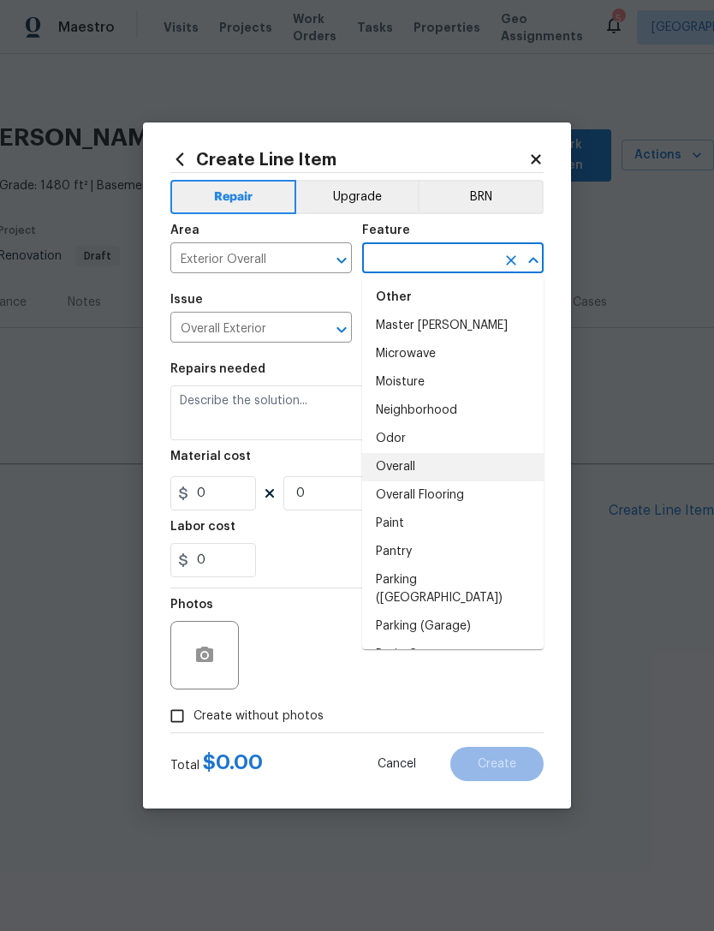
click at [425, 462] on li "Overall" at bounding box center [452, 467] width 181 height 28
type input "Overall"
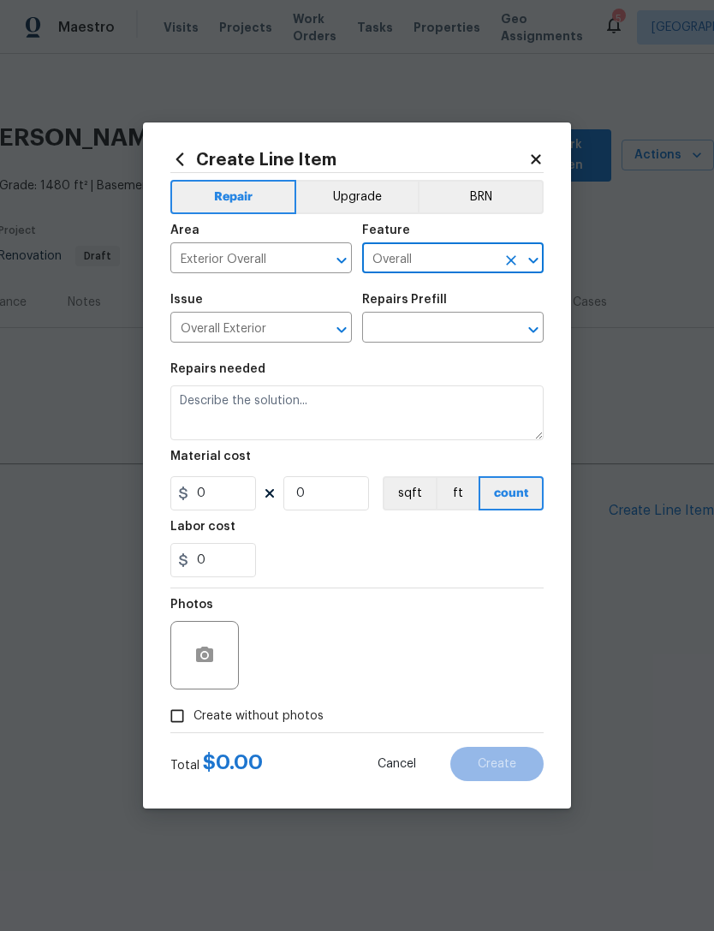
click at [453, 332] on input "text" at bounding box center [429, 329] width 134 height 27
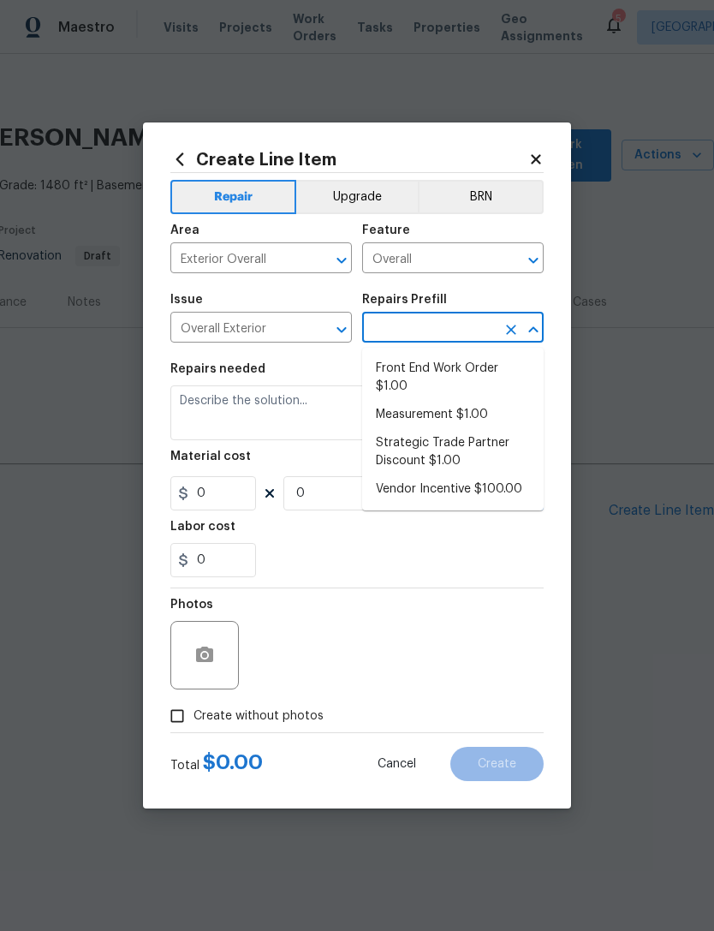
click at [450, 370] on li "Front End Work Order $1.00" at bounding box center [452, 377] width 181 height 46
type input "Front End Work Order $1.00"
type textarea "Placeholder line item for the creation of front end work orders."
type input "1"
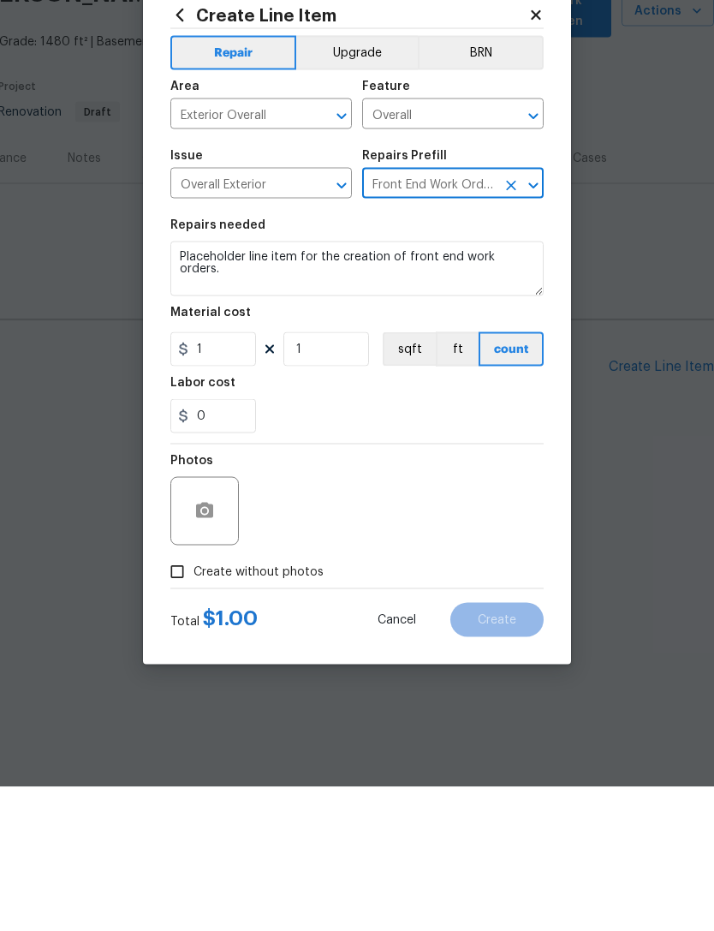
click at [183, 699] on input "Create without photos" at bounding box center [177, 715] width 33 height 33
checkbox input "true"
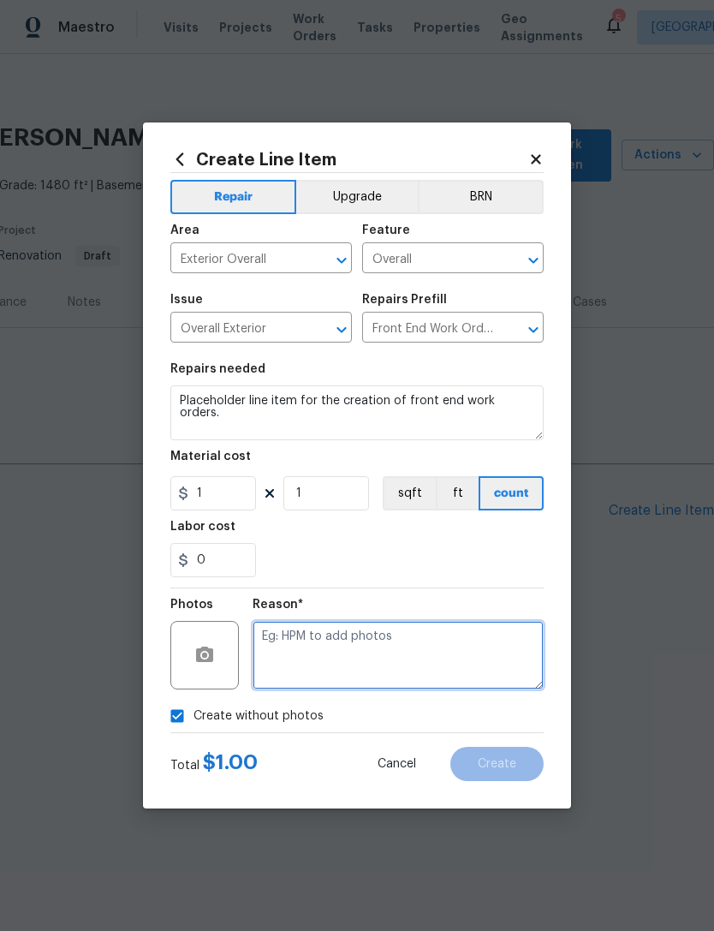
click at [390, 646] on textarea at bounding box center [398, 655] width 291 height 68
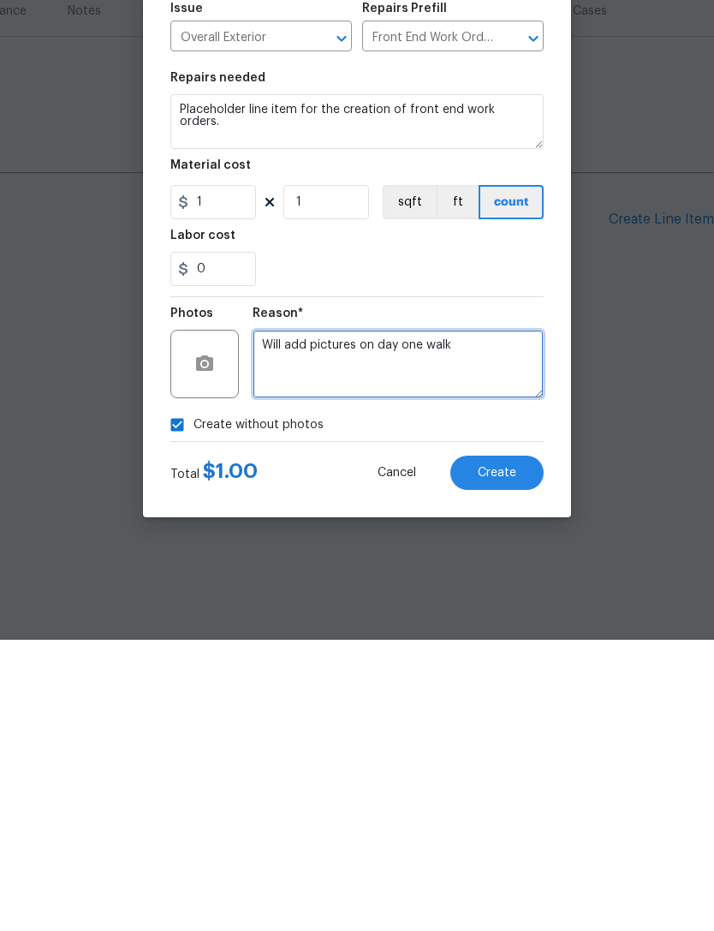
type textarea "Will add pictures on day one walk"
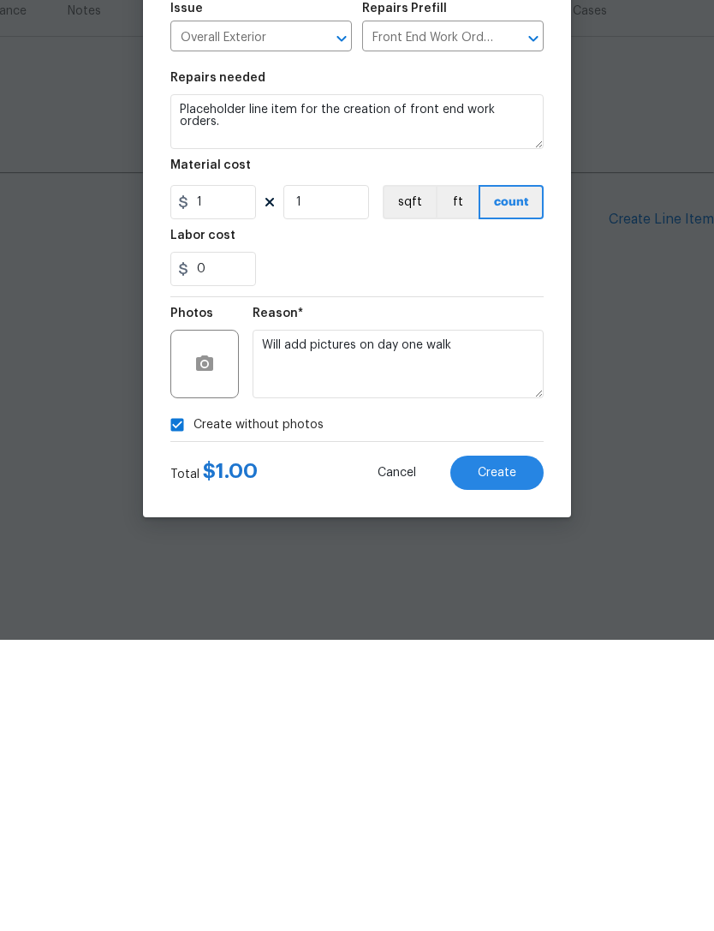
click at [516, 746] on button "Create" at bounding box center [496, 763] width 93 height 34
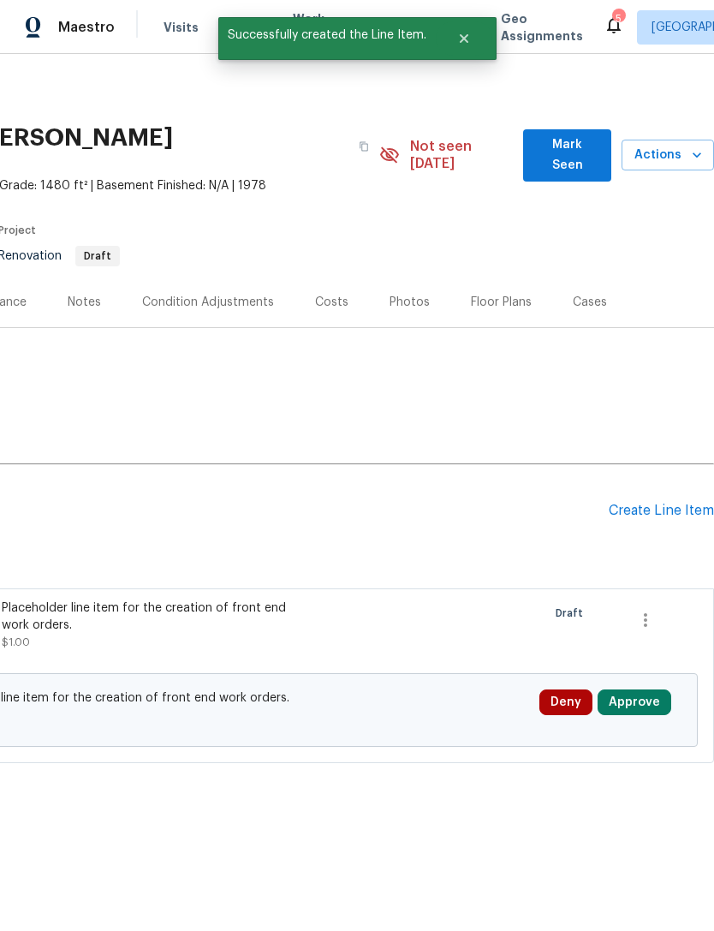
scroll to position [0, 253]
click at [657, 608] on button "button" at bounding box center [645, 619] width 41 height 41
click at [580, 532] on div at bounding box center [357, 465] width 714 height 931
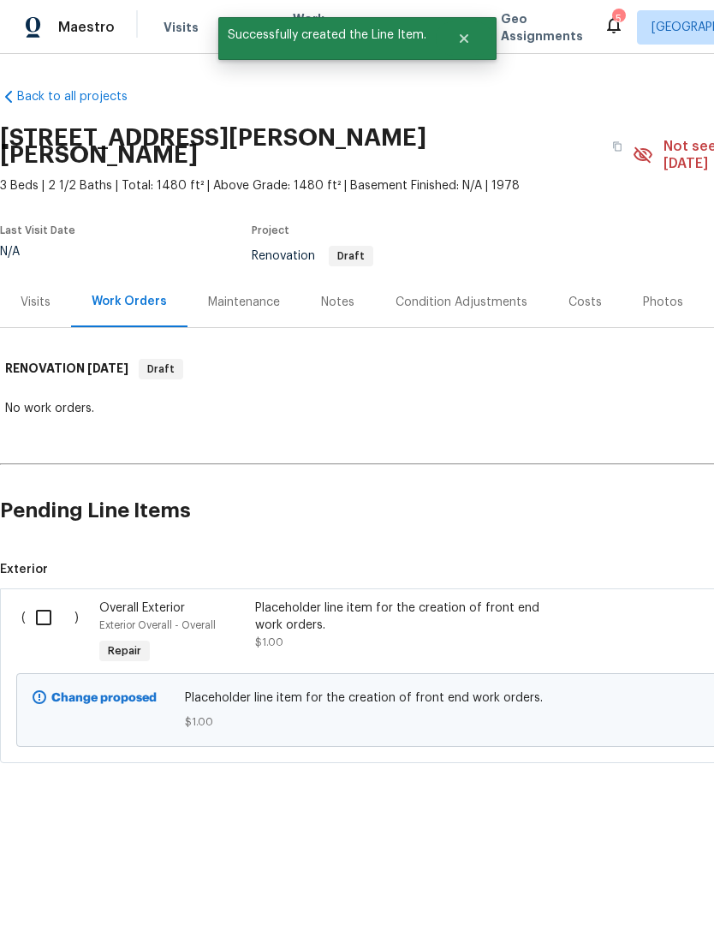
scroll to position [0, 0]
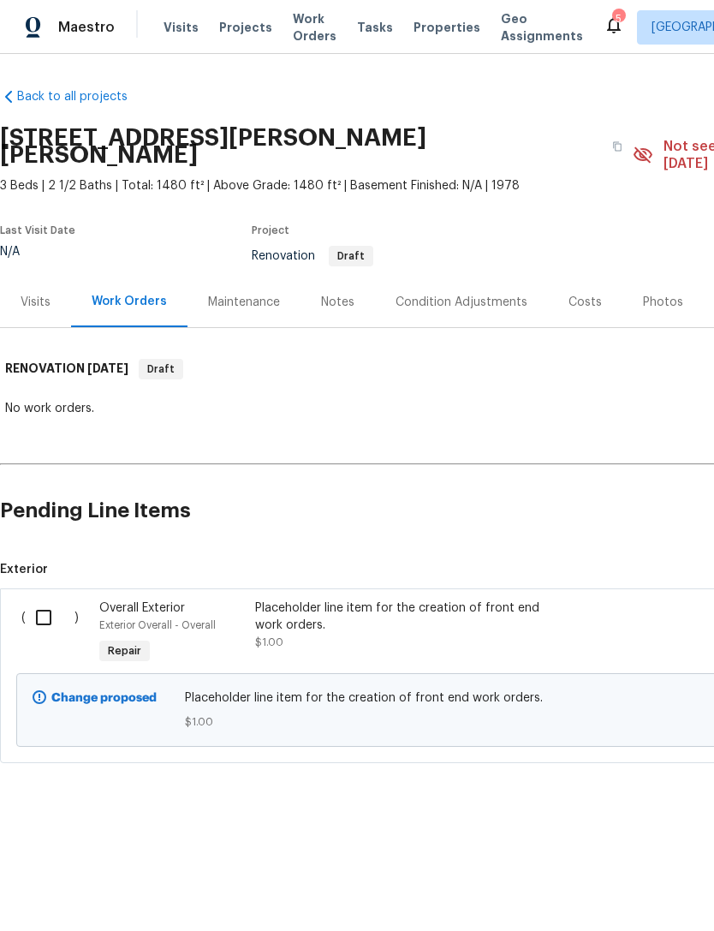
click at [37, 599] on input "checkbox" at bounding box center [50, 617] width 49 height 36
checkbox input "true"
click at [628, 890] on span "Create Work Order" at bounding box center [616, 887] width 114 height 21
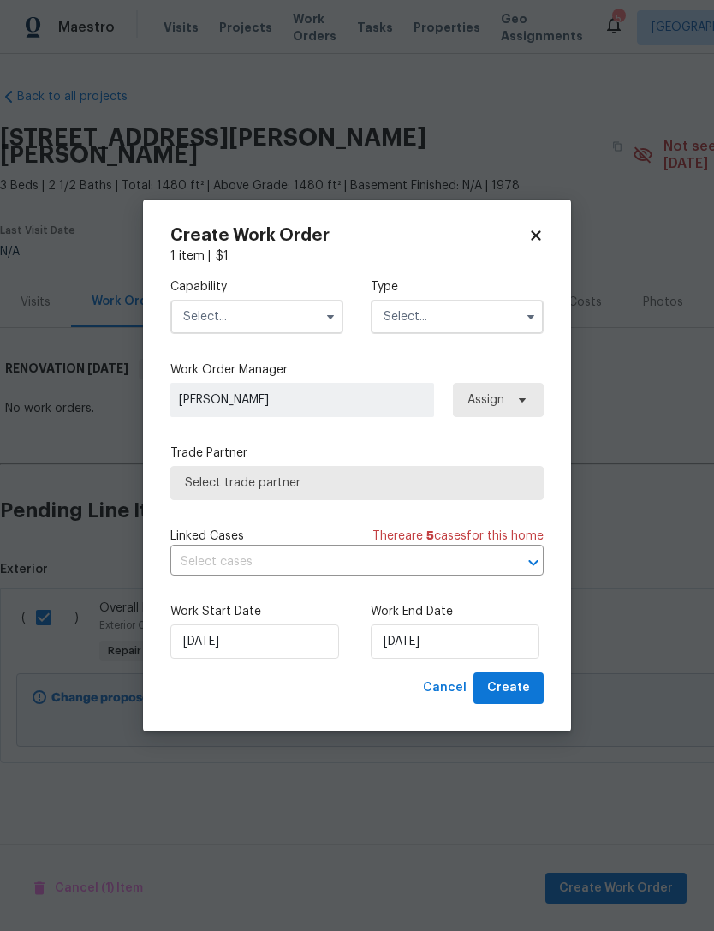
click at [271, 316] on input "text" at bounding box center [256, 317] width 173 height 34
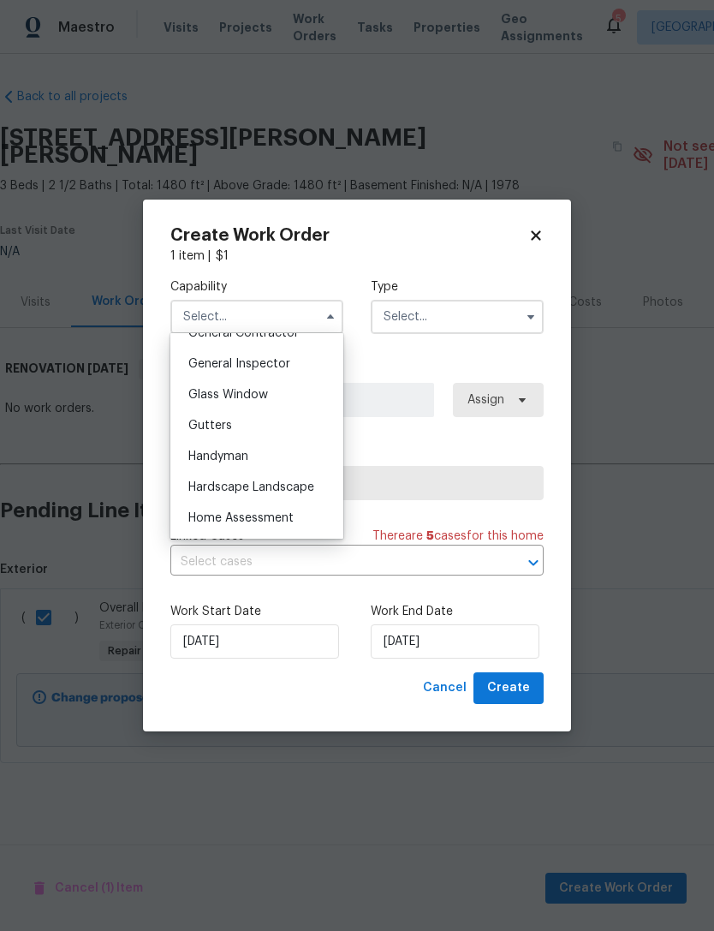
scroll to position [846, 0]
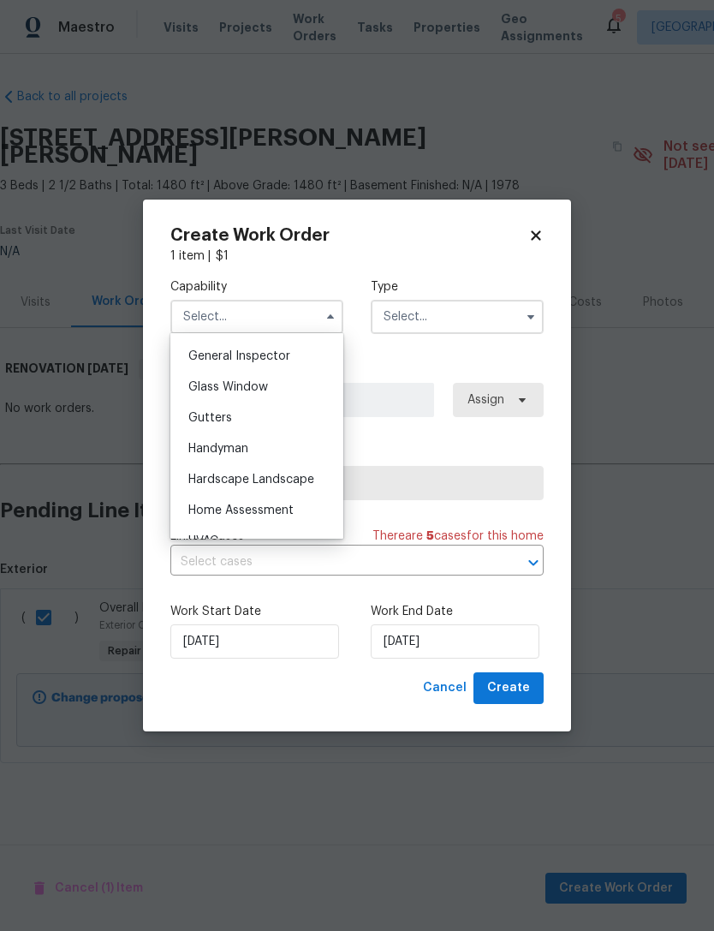
click at [266, 437] on div "Handyman" at bounding box center [257, 448] width 164 height 31
type input "Handyman"
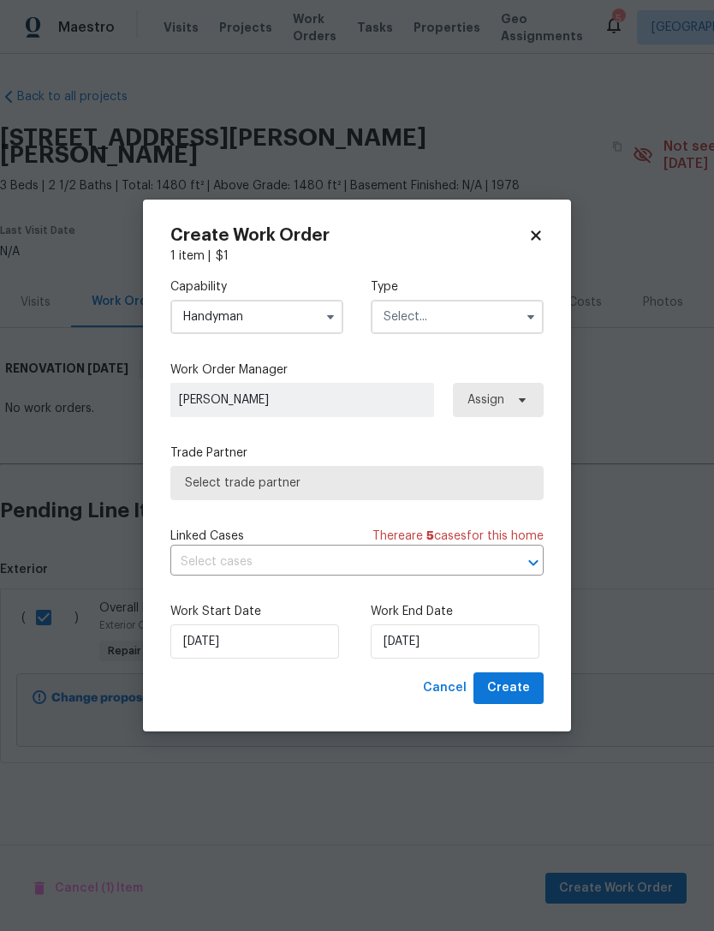
click at [459, 313] on input "text" at bounding box center [457, 317] width 173 height 34
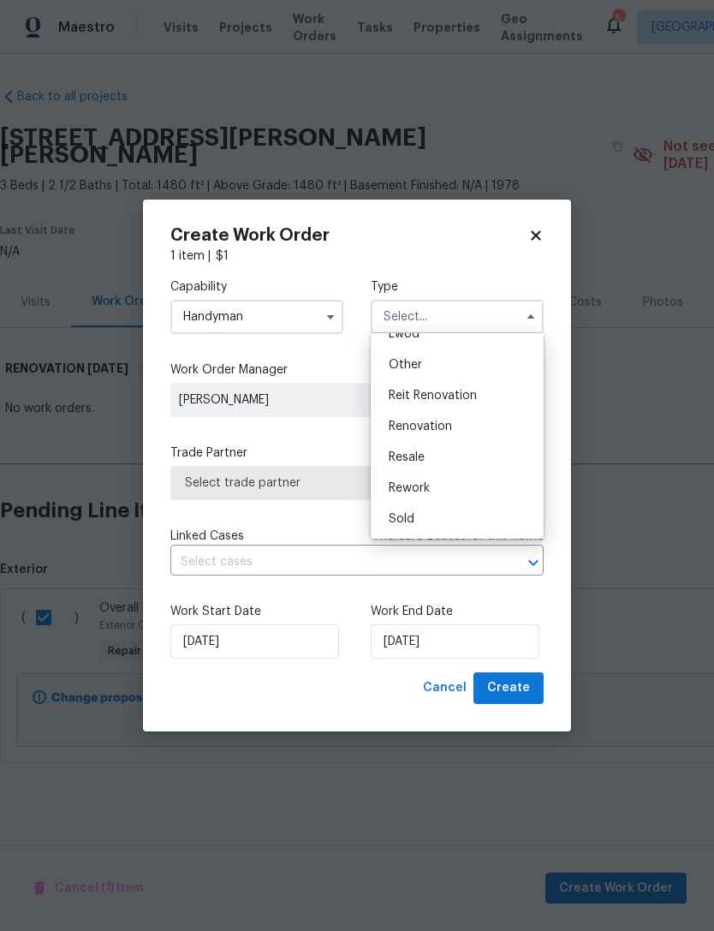
scroll to position [204, 0]
click at [481, 416] on div "Renovation" at bounding box center [457, 426] width 164 height 31
type input "Renovation"
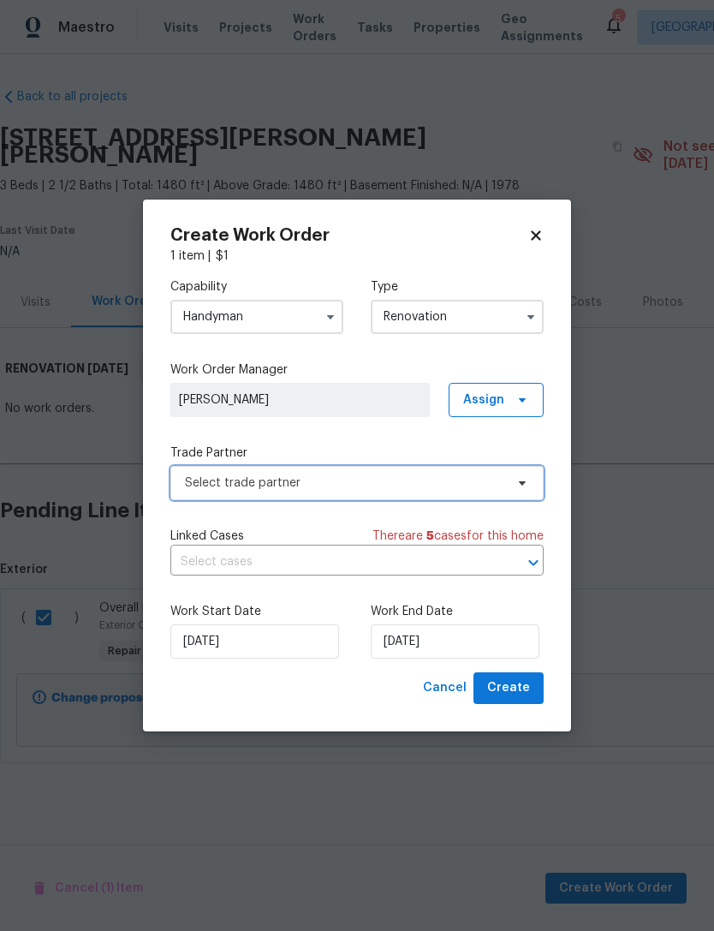
click at [400, 488] on span "Select trade partner" at bounding box center [344, 482] width 319 height 17
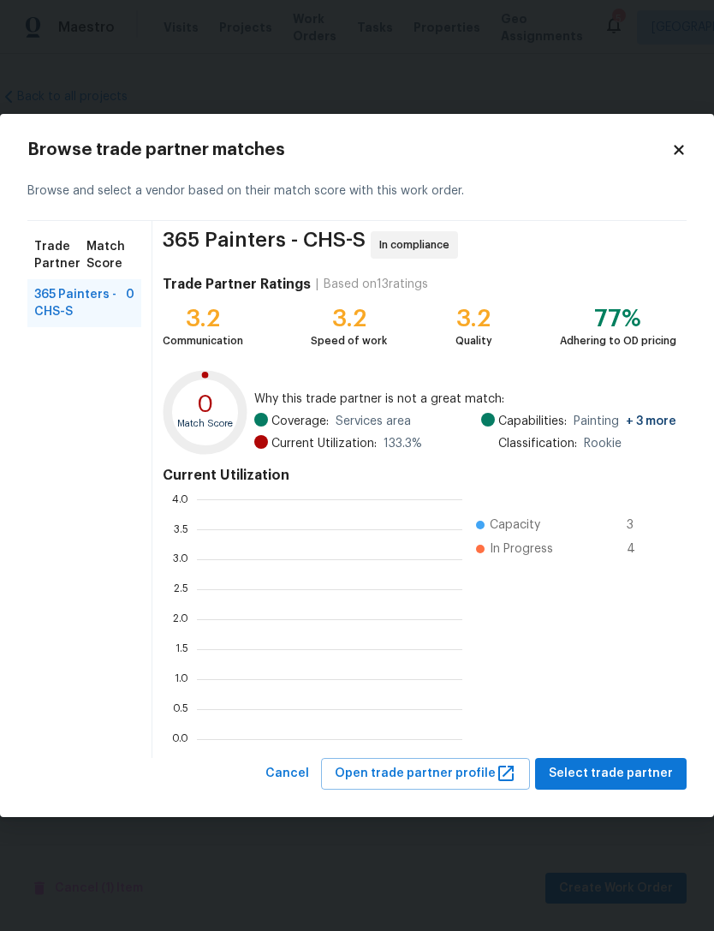
scroll to position [240, 265]
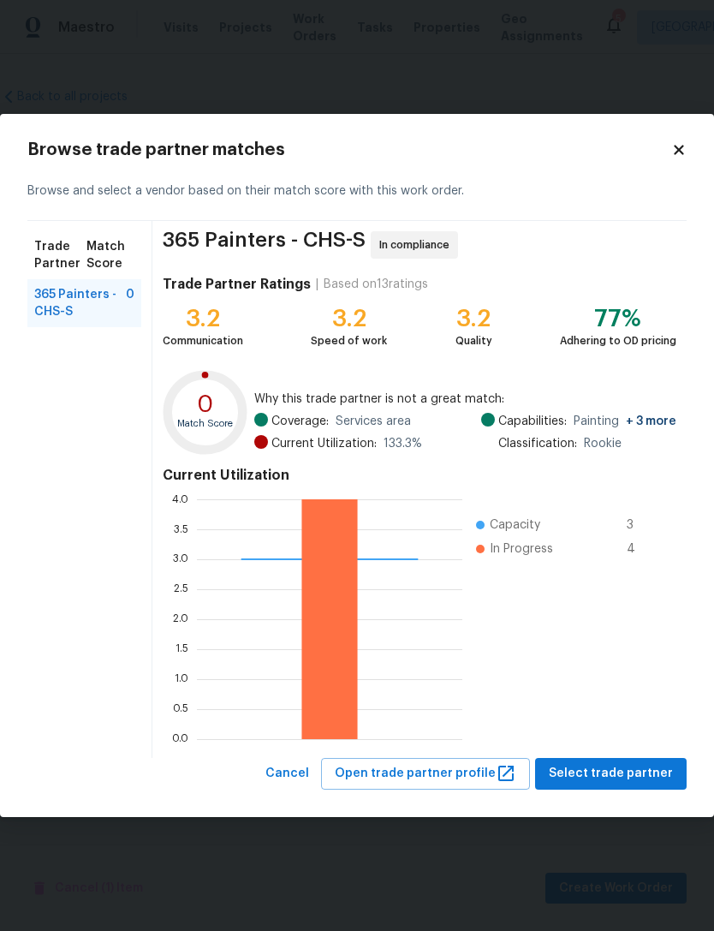
click at [627, 753] on div "365 Painters - CHS-S In compliance Trade Partner Ratings | Based on 13 ratings …" at bounding box center [419, 489] width 534 height 537
click at [619, 778] on span "Select trade partner" at bounding box center [611, 773] width 124 height 21
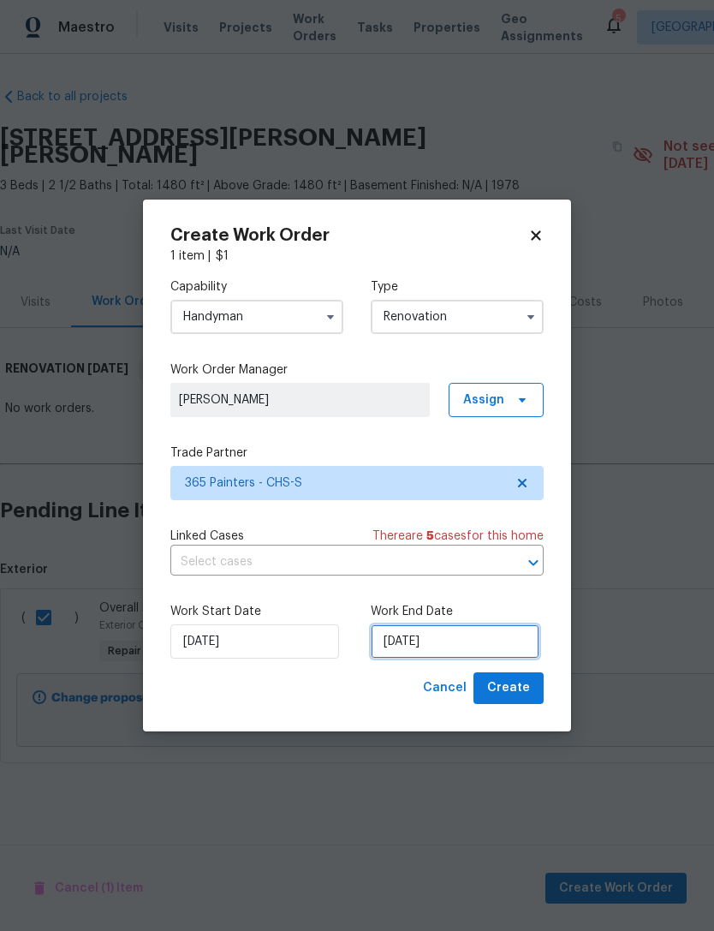
click at [451, 627] on input "[DATE]" at bounding box center [455, 641] width 169 height 34
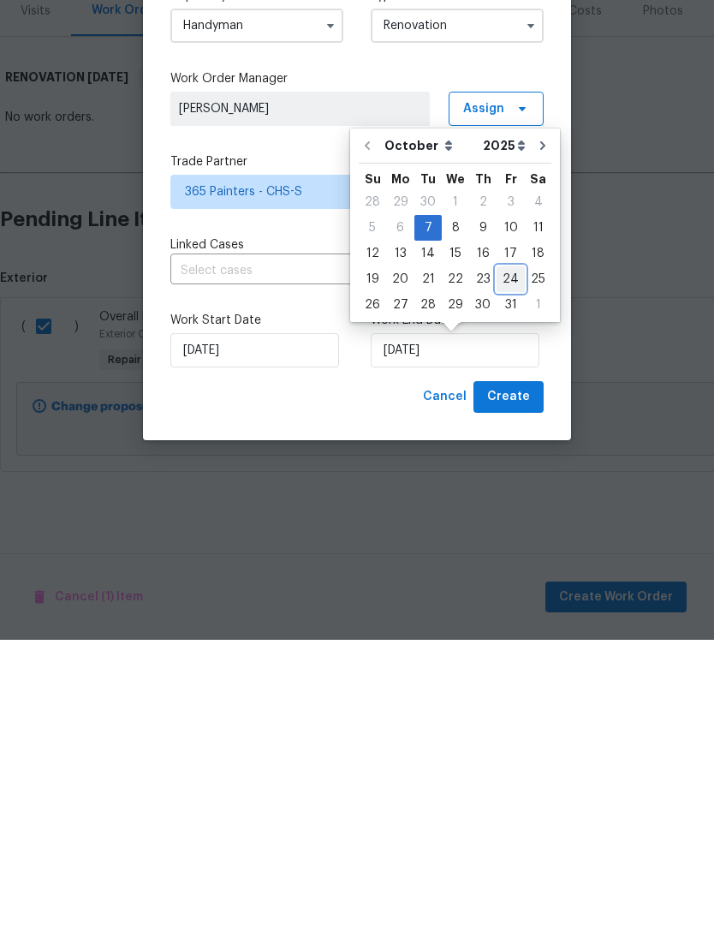
click at [510, 558] on div "24" at bounding box center [511, 570] width 28 height 24
type input "[DATE]"
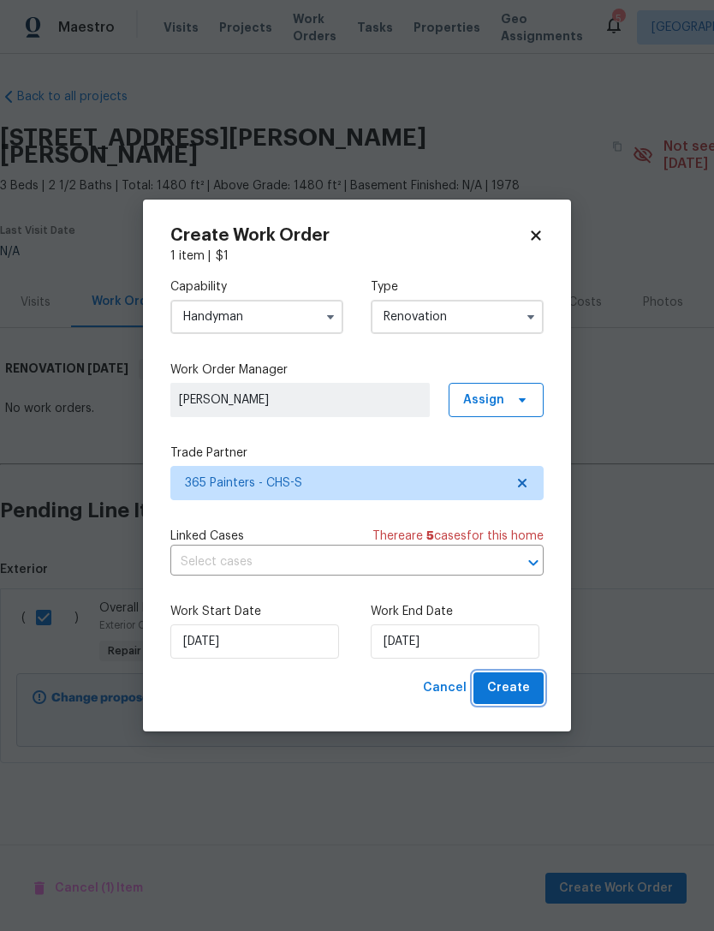
click at [526, 681] on span "Create" at bounding box center [508, 687] width 43 height 21
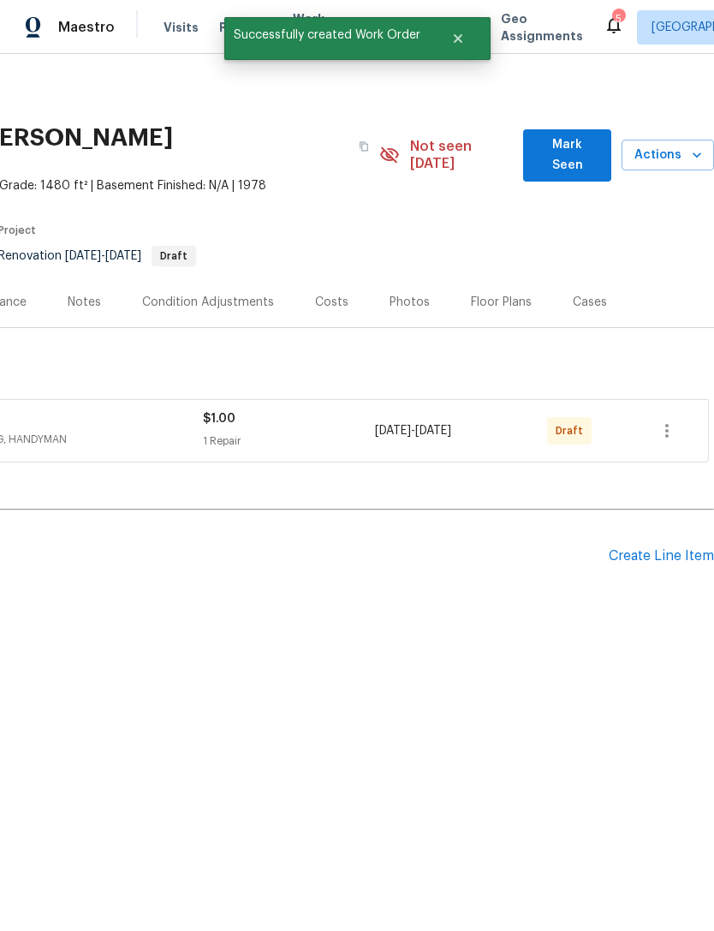
scroll to position [0, 253]
click at [665, 420] on icon "button" at bounding box center [667, 430] width 21 height 21
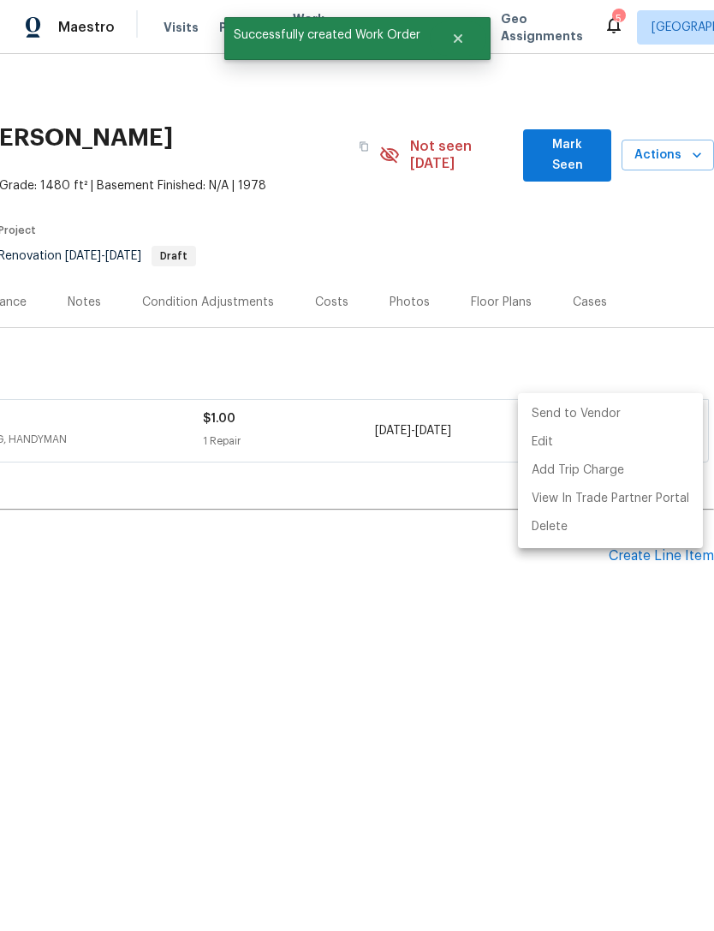
click at [604, 405] on li "Send to Vendor" at bounding box center [610, 414] width 185 height 28
